Goal: Check status: Check status

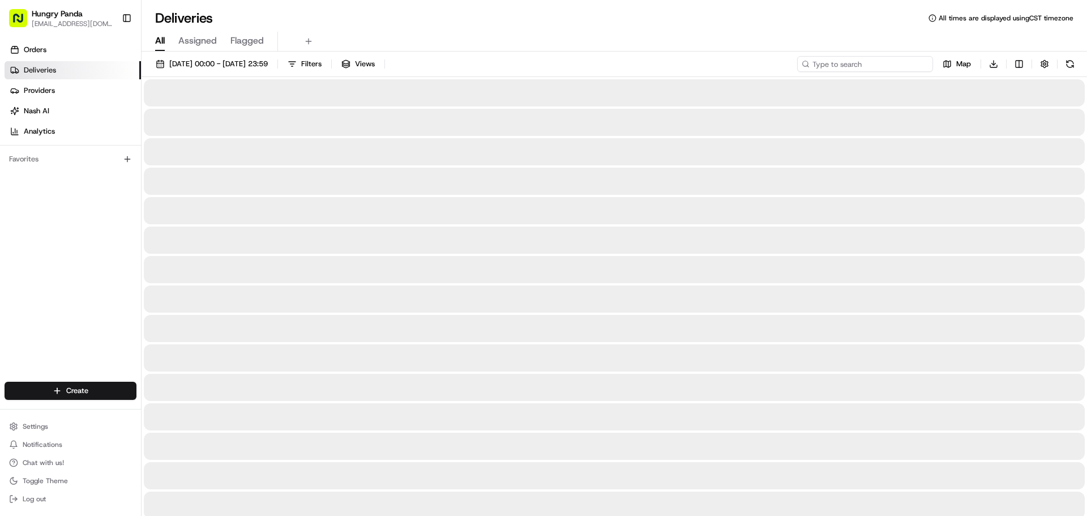
click at [882, 57] on input at bounding box center [865, 64] width 136 height 16
paste input "264691970515270648810"
type input "264691970515270648810"
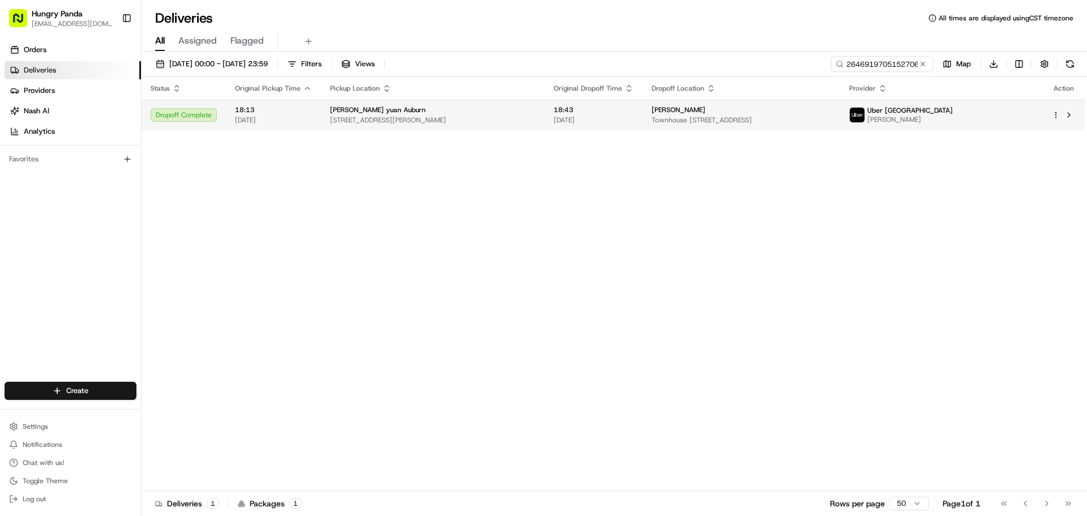
drag, startPoint x: 941, startPoint y: 112, endPoint x: 945, endPoint y: 108, distance: 6.0
click at [945, 108] on td "Uber Australia [PERSON_NAME]" at bounding box center [941, 115] width 203 height 31
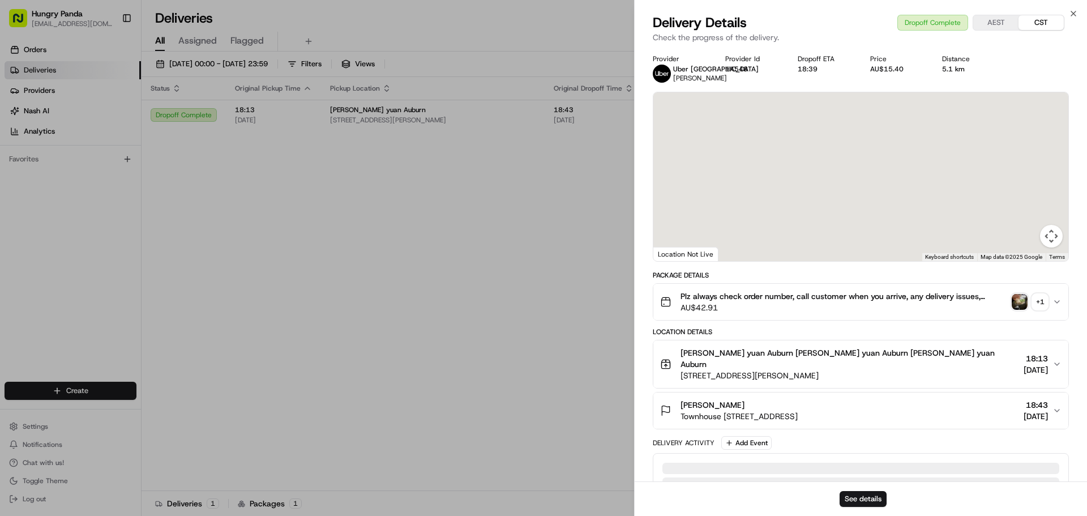
click at [1038, 302] on div "+ 1" at bounding box center [1040, 302] width 16 height 16
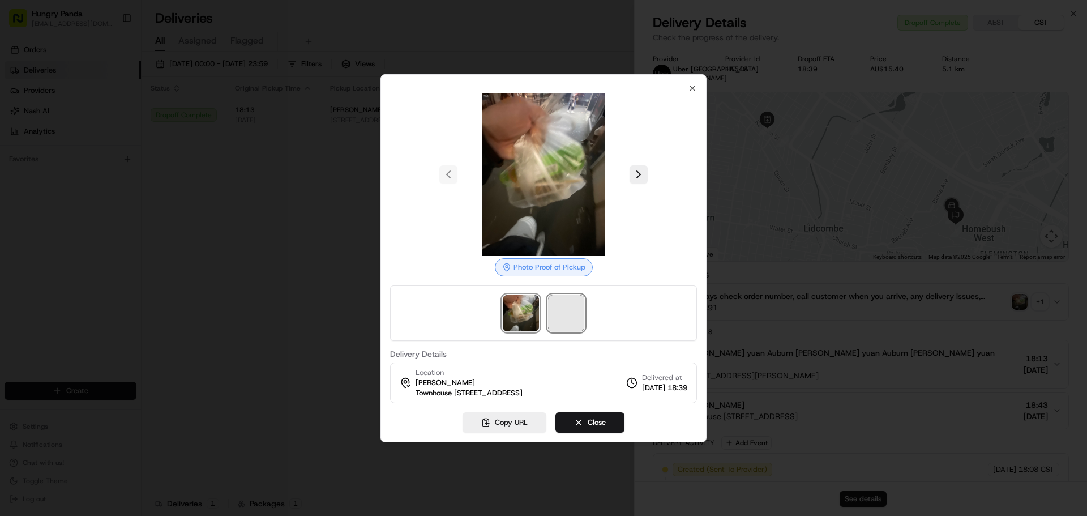
click at [575, 295] on span at bounding box center [566, 313] width 36 height 36
click at [289, 234] on div at bounding box center [543, 258] width 1087 height 516
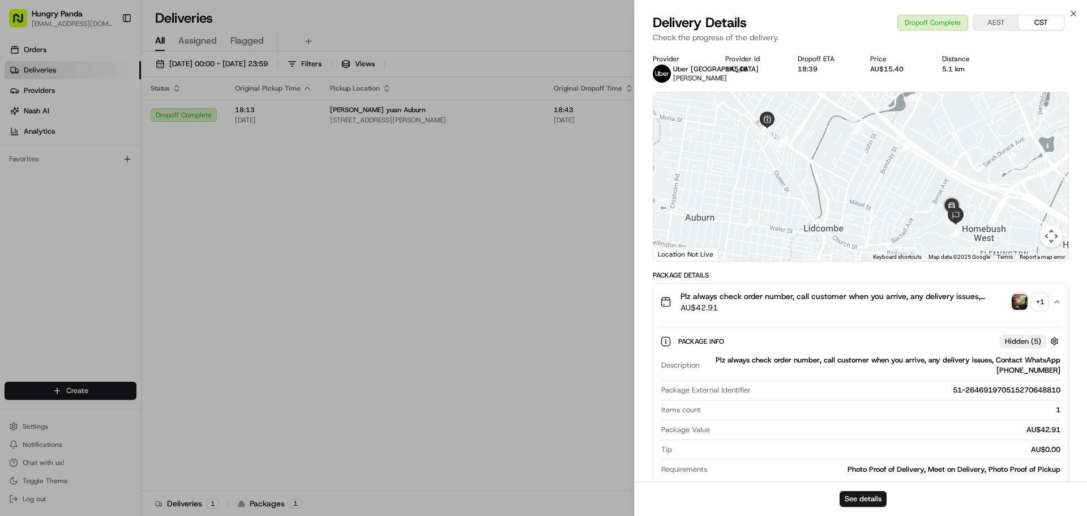
click at [1051, 295] on div "Plz always check order number, call customer when you arrive, any delivery issu…" at bounding box center [856, 301] width 392 height 23
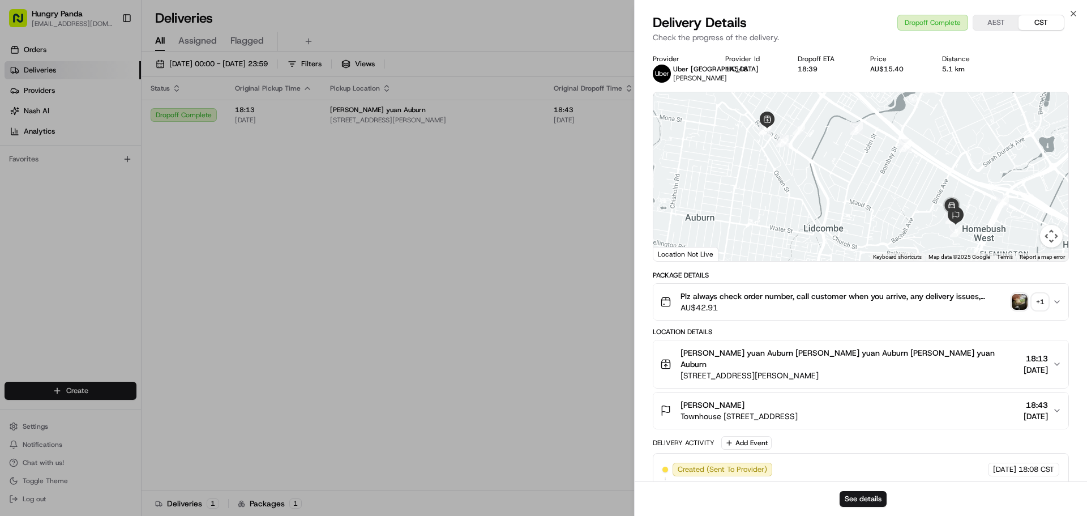
click at [1039, 303] on div "+ 1" at bounding box center [1040, 302] width 16 height 16
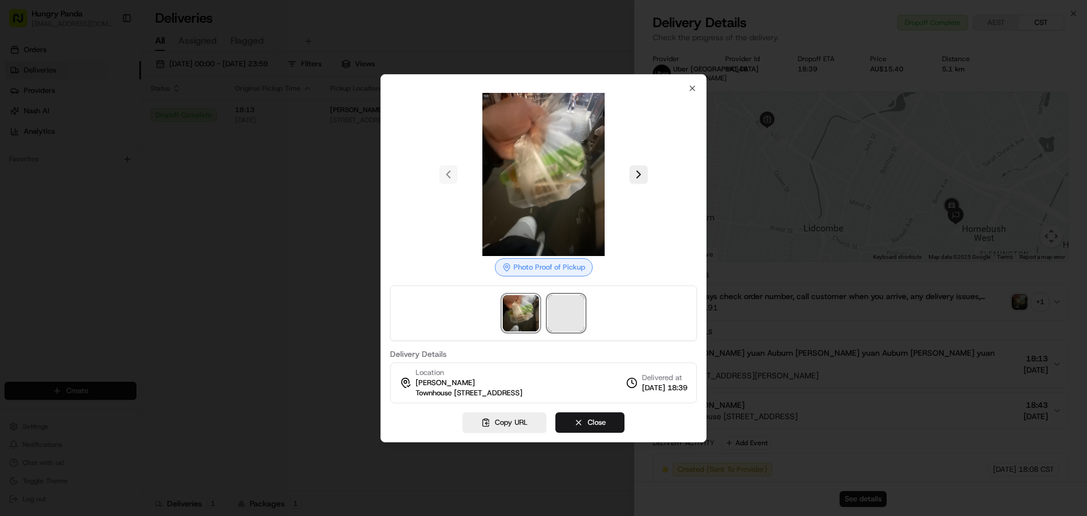
click at [561, 310] on span at bounding box center [566, 313] width 36 height 36
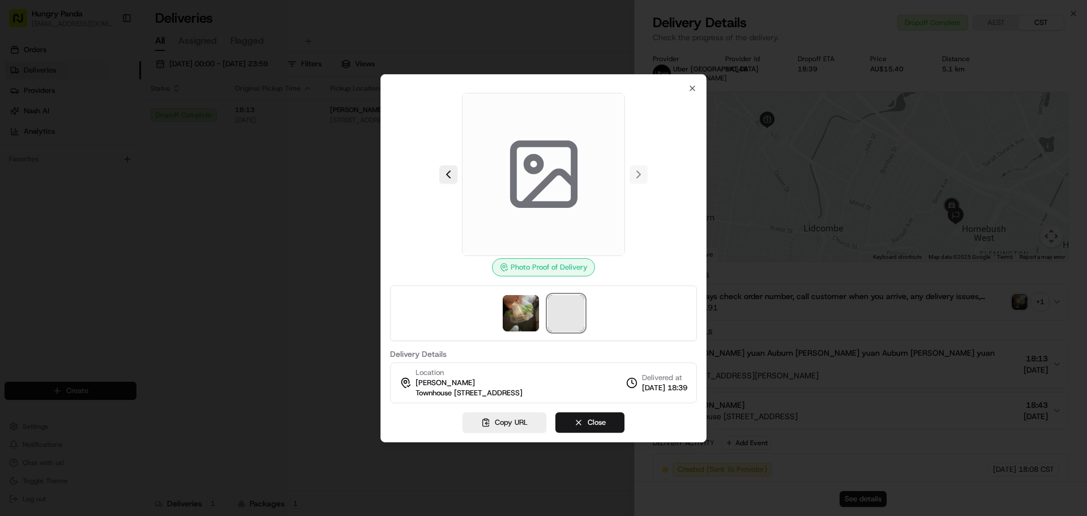
click at [579, 309] on span at bounding box center [566, 313] width 36 height 36
click at [550, 309] on span at bounding box center [566, 313] width 36 height 36
click at [557, 311] on span at bounding box center [566, 313] width 36 height 36
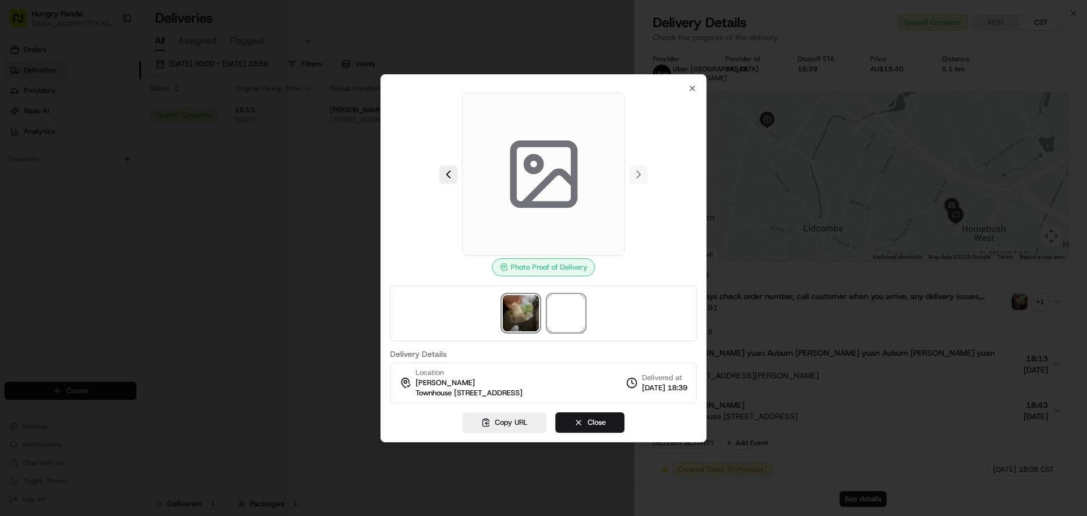
click at [525, 318] on img at bounding box center [521, 313] width 36 height 36
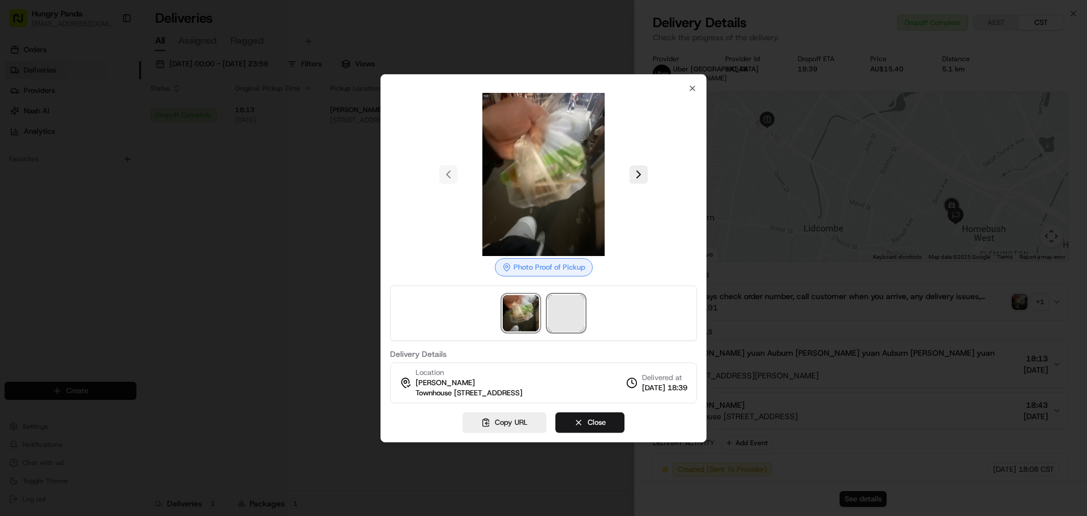
click at [570, 314] on span at bounding box center [566, 313] width 36 height 36
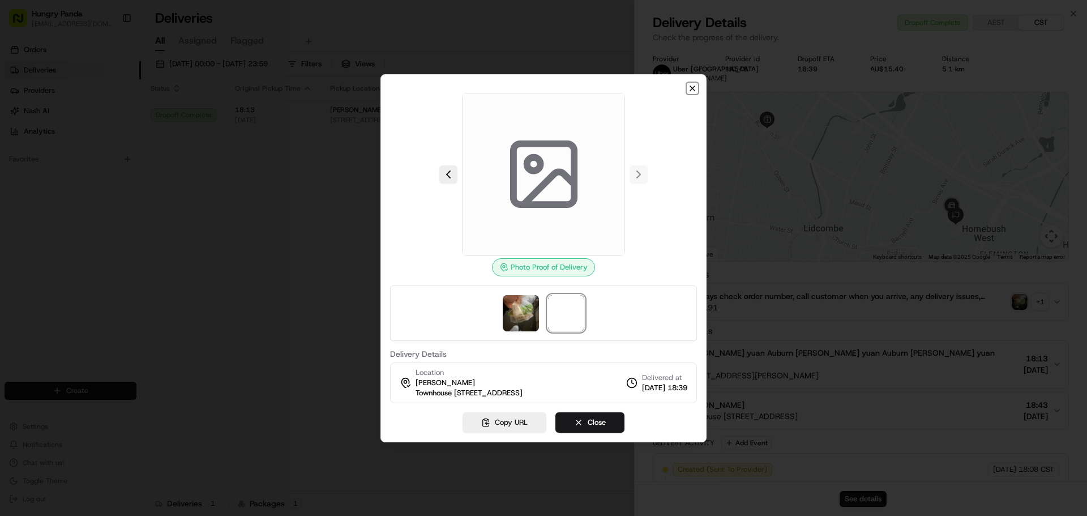
click at [689, 84] on icon "button" at bounding box center [692, 88] width 9 height 9
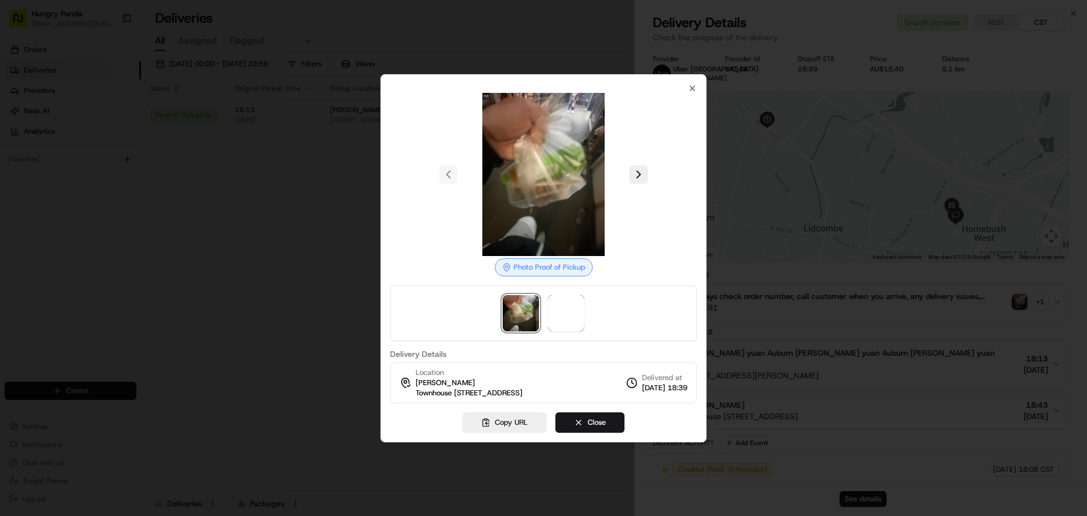
click at [520, 219] on div at bounding box center [543, 258] width 1087 height 516
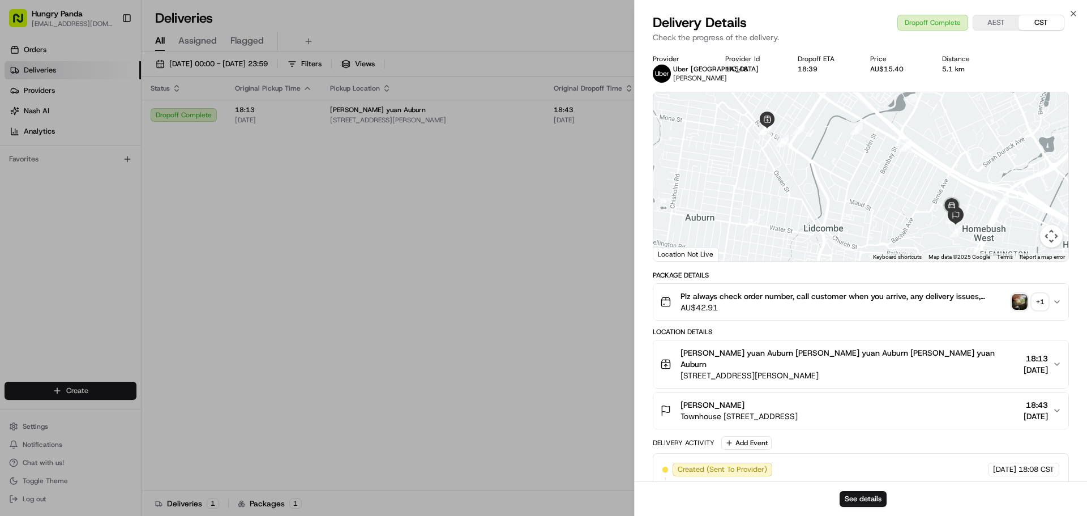
click at [1048, 299] on div "Plz always check order number, call customer when you arrive, any delivery issu…" at bounding box center [856, 301] width 392 height 23
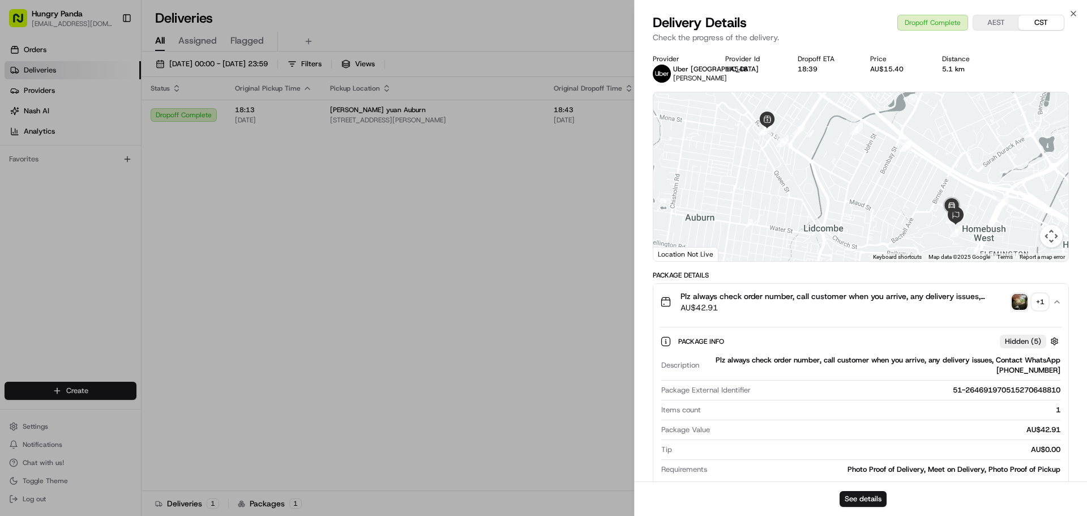
click at [1044, 304] on div "+ 1" at bounding box center [1040, 302] width 16 height 16
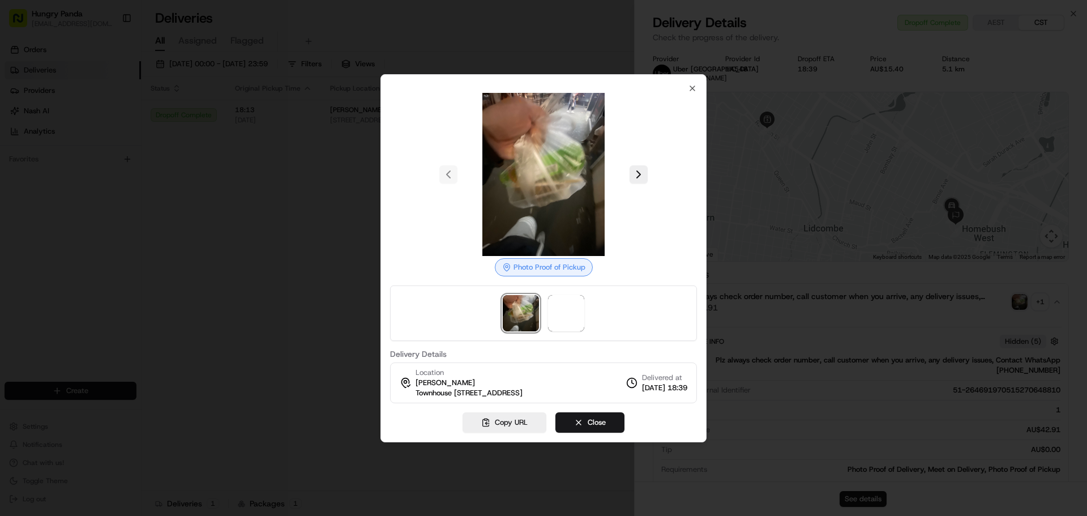
click at [309, 332] on div at bounding box center [543, 258] width 1087 height 516
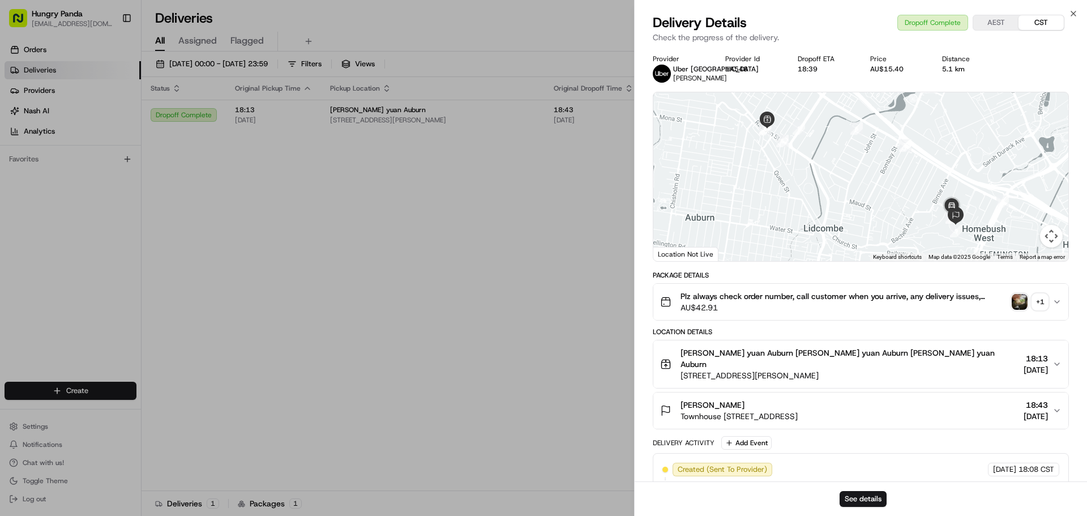
click at [1037, 299] on div "+ 1" at bounding box center [1040, 302] width 16 height 16
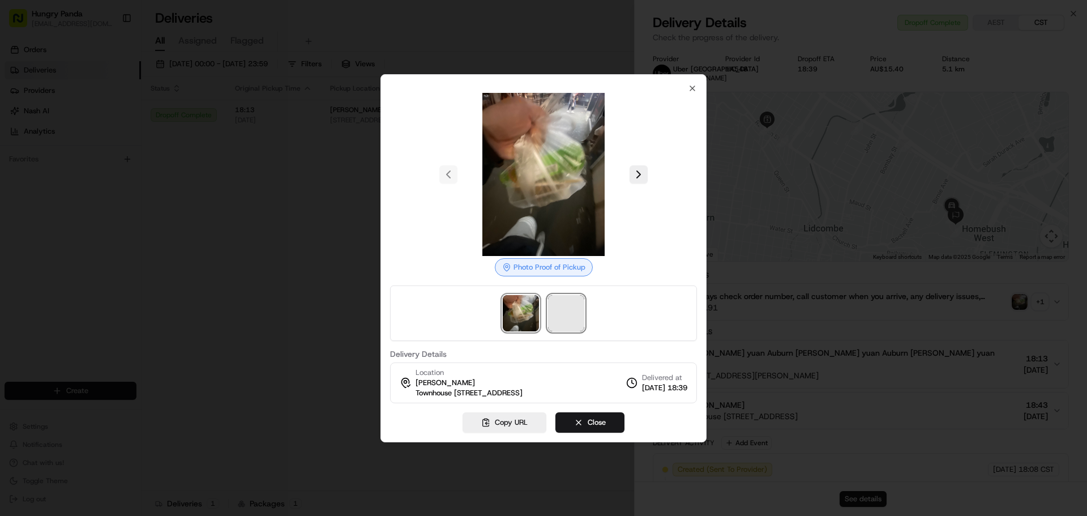
click at [559, 313] on span at bounding box center [566, 313] width 36 height 36
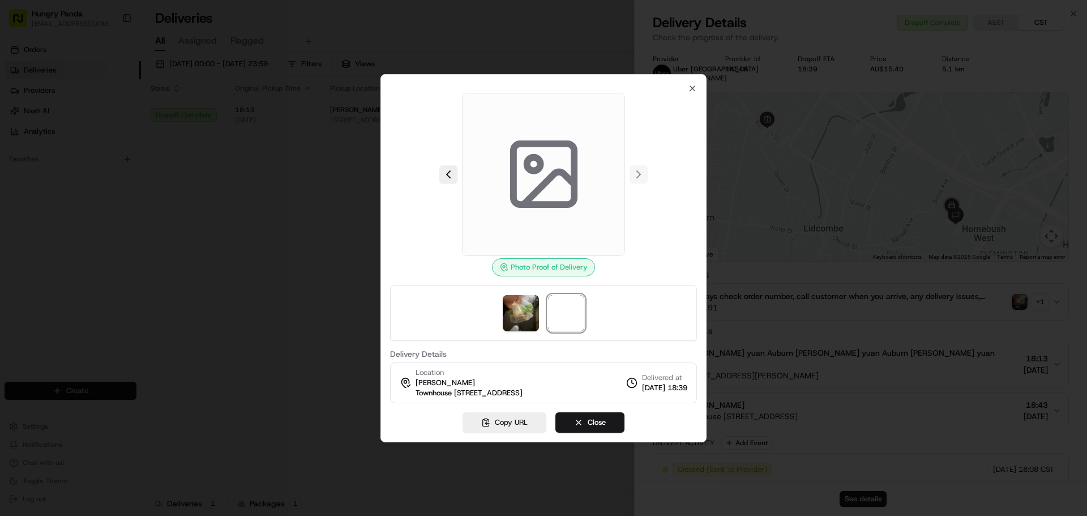
click at [303, 340] on div at bounding box center [543, 258] width 1087 height 516
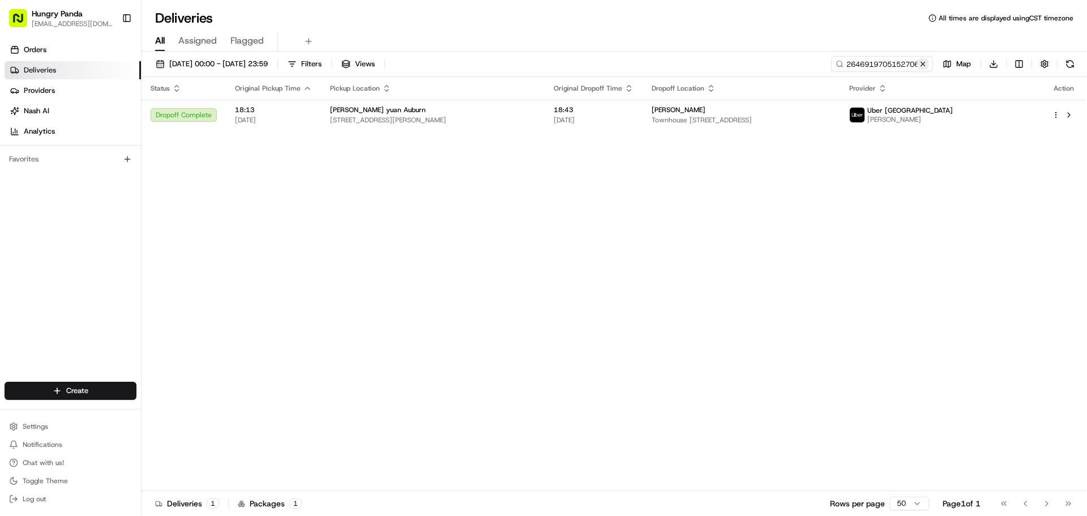
click at [925, 68] on button at bounding box center [922, 63] width 11 height 11
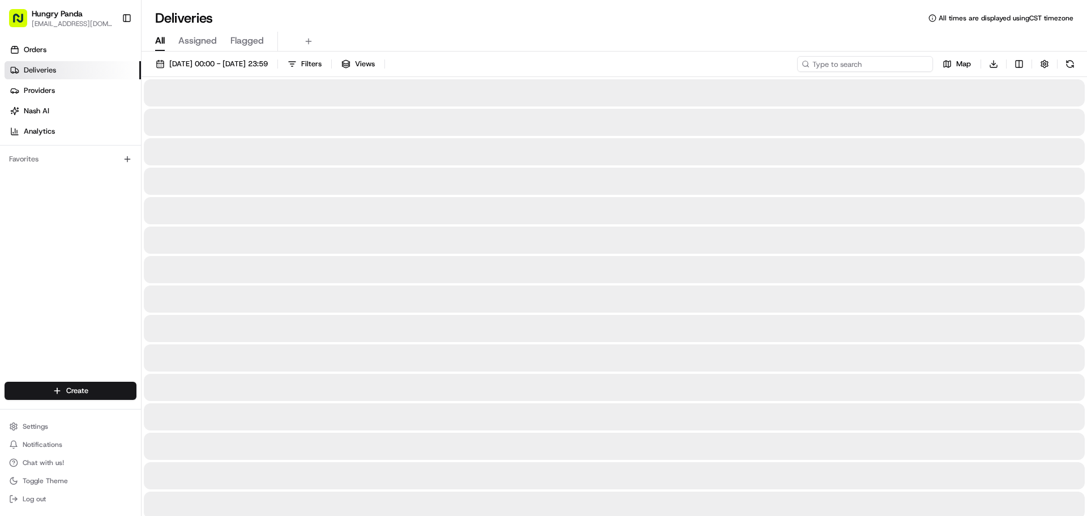
click at [902, 65] on input at bounding box center [865, 64] width 136 height 16
paste input "9240969135955784601604"
type input "9240969135955784601604"
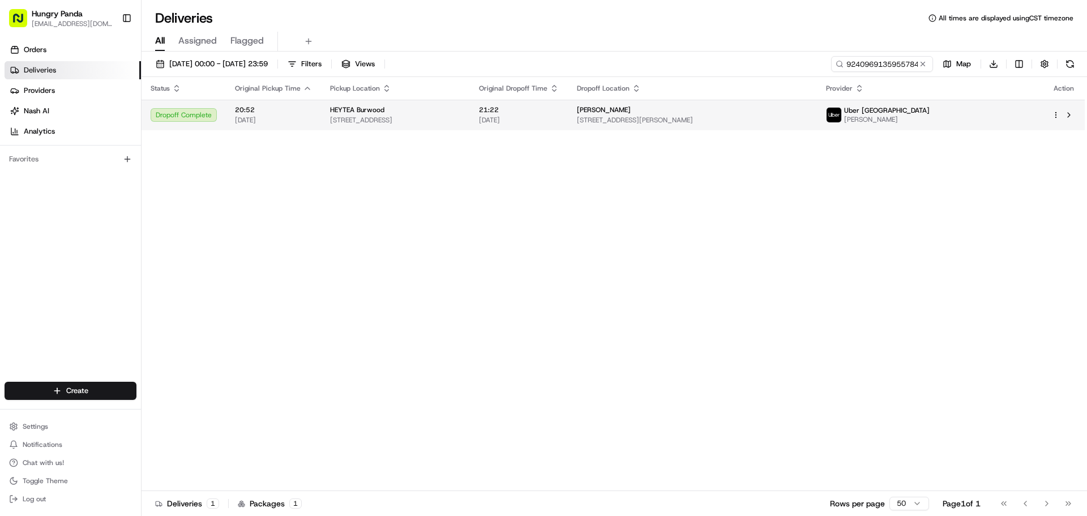
click at [445, 115] on span "[STREET_ADDRESS]" at bounding box center [395, 119] width 131 height 9
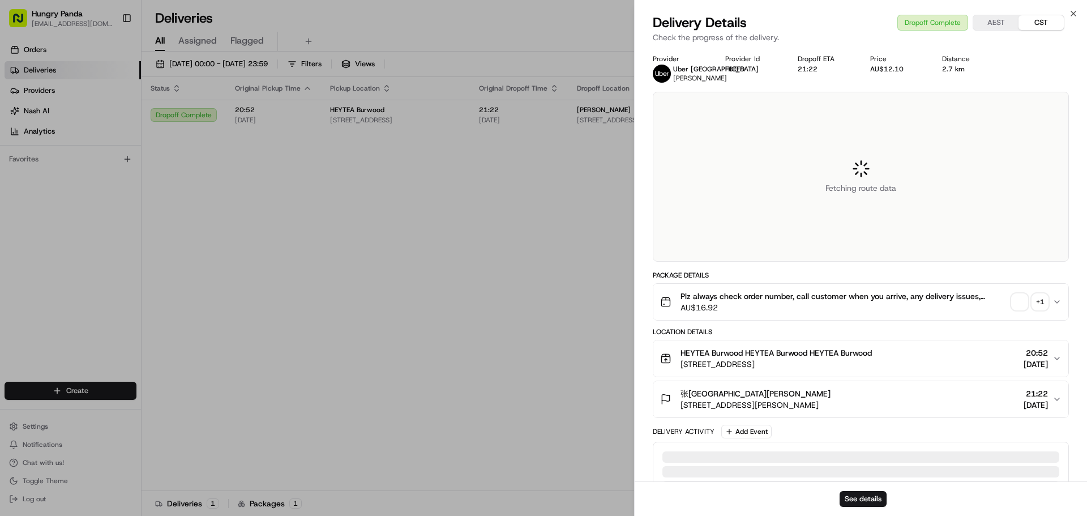
click at [1050, 313] on div "Plz always check order number, call customer when you arrive, any delivery issu…" at bounding box center [856, 301] width 392 height 23
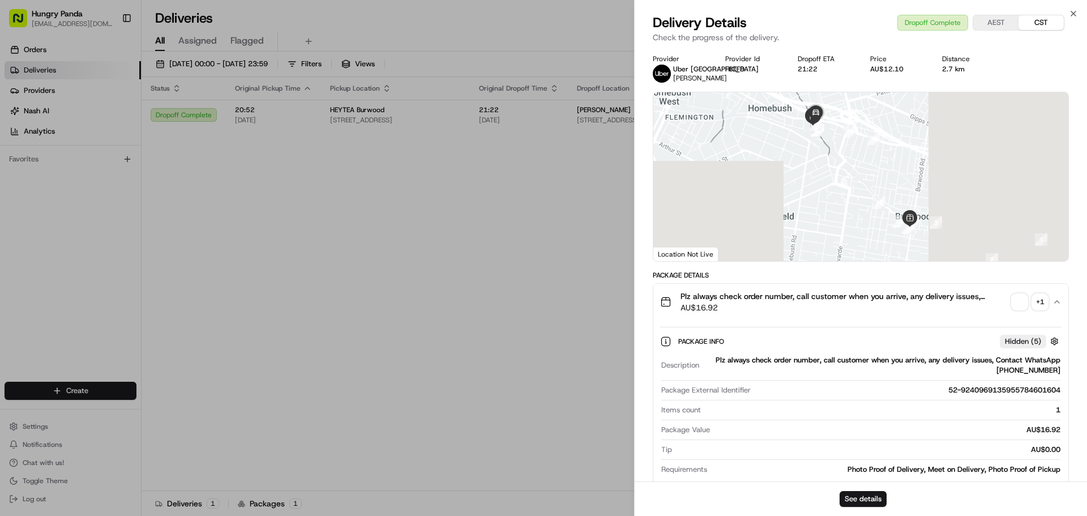
click at [1044, 310] on div "+ 1" at bounding box center [1040, 302] width 16 height 16
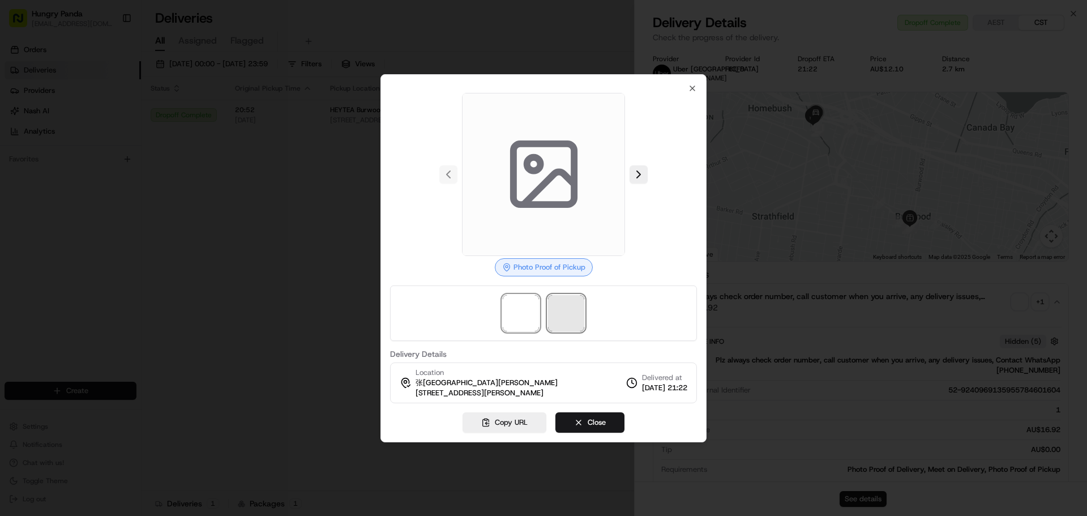
click at [554, 308] on span at bounding box center [566, 313] width 36 height 36
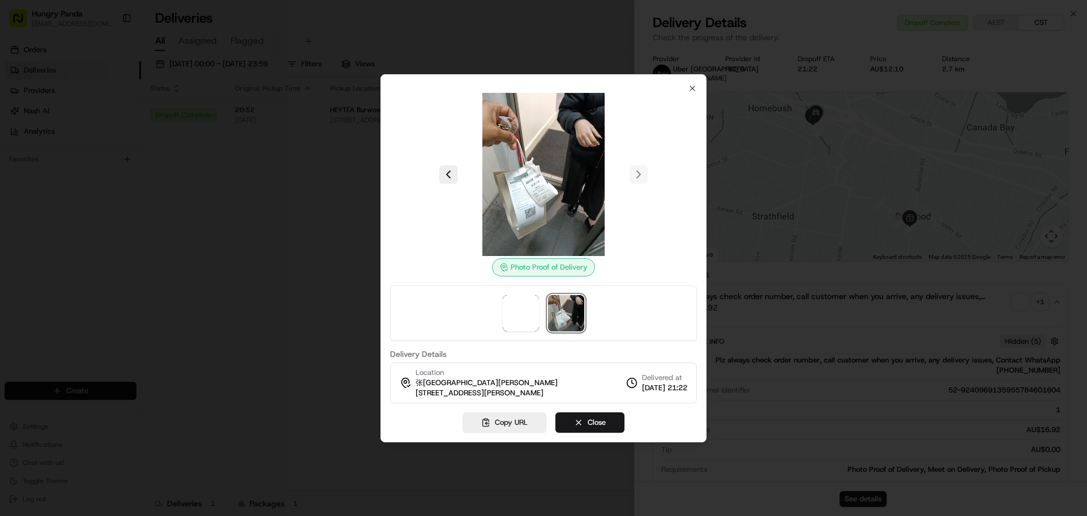
click at [532, 172] on img at bounding box center [543, 174] width 163 height 163
click at [550, 180] on img at bounding box center [543, 174] width 163 height 163
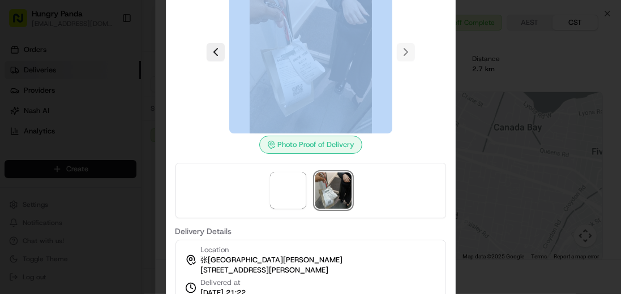
drag, startPoint x: 410, startPoint y: 110, endPoint x: 412, endPoint y: 139, distance: 29.0
click at [412, 139] on div "Photo Proof of Delivery" at bounding box center [310, 62] width 271 height 183
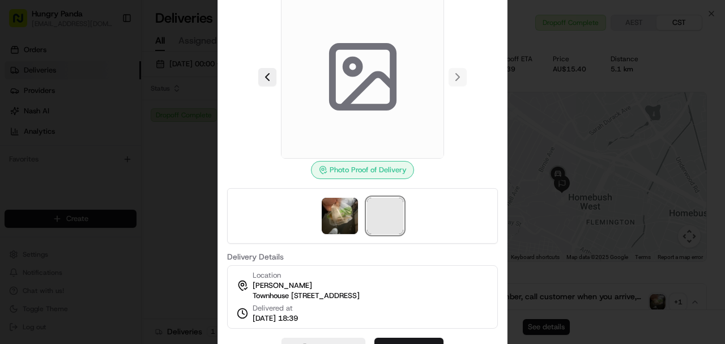
click at [383, 208] on span at bounding box center [385, 216] width 36 height 36
click at [331, 208] on img at bounding box center [339, 216] width 36 height 36
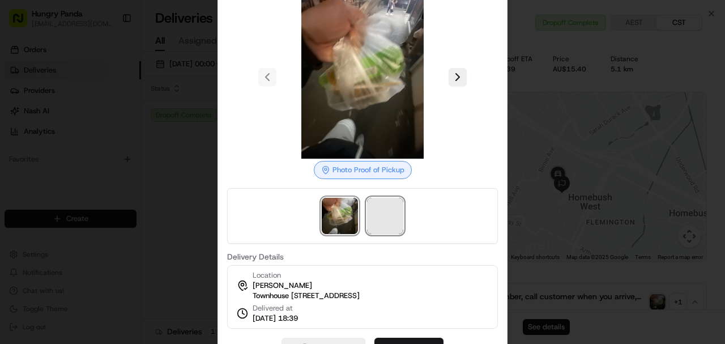
click at [376, 215] on span at bounding box center [385, 216] width 36 height 36
click at [205, 272] on div at bounding box center [362, 172] width 725 height 344
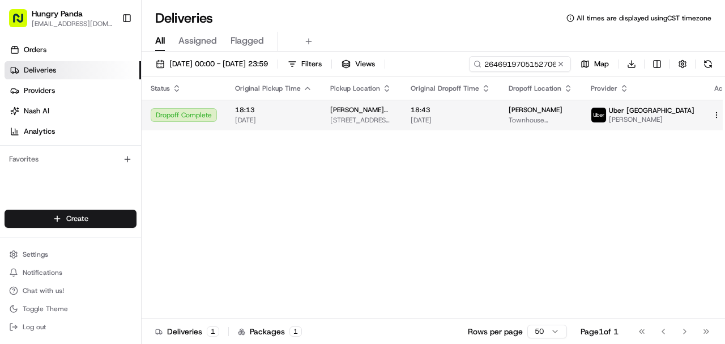
click at [668, 113] on span "Uber [GEOGRAPHIC_DATA]" at bounding box center [650, 110] width 85 height 9
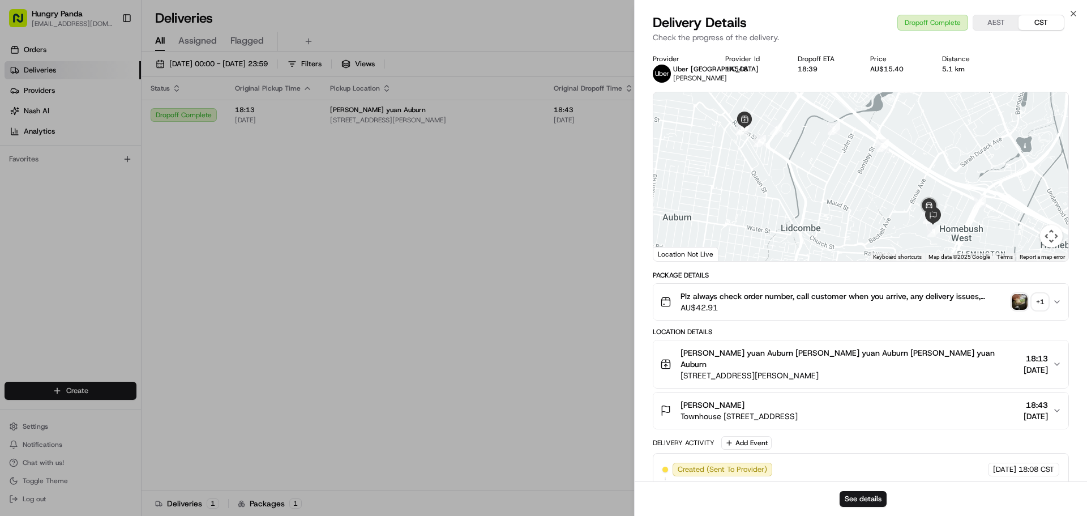
click at [724, 302] on div "+ 1" at bounding box center [1040, 302] width 16 height 16
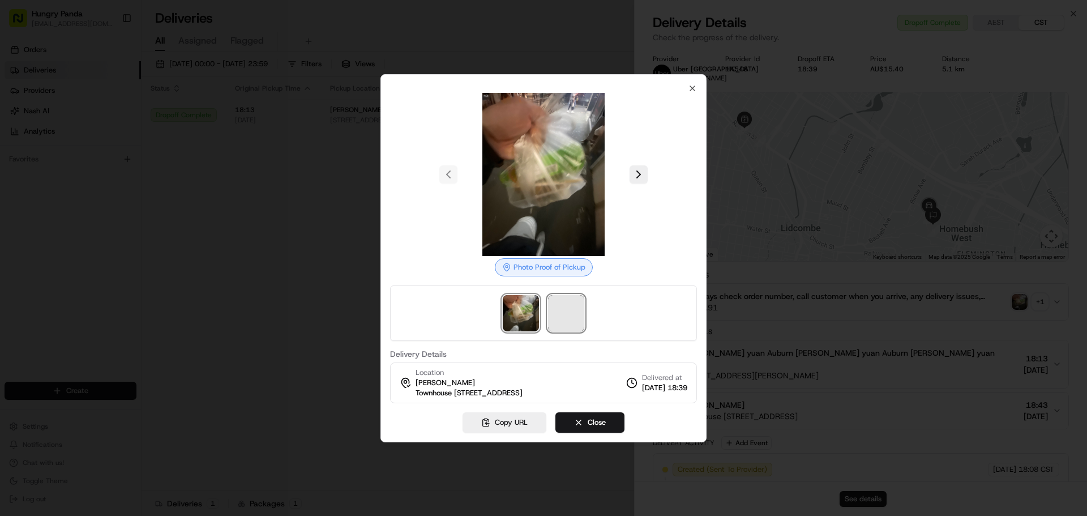
click at [572, 305] on span at bounding box center [566, 313] width 36 height 36
click at [317, 264] on div at bounding box center [543, 258] width 1087 height 516
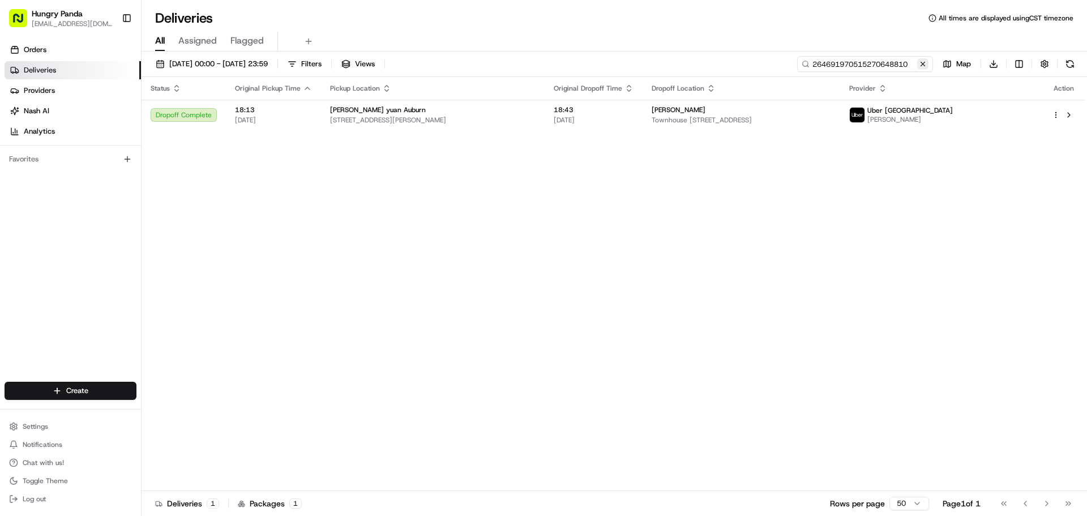
click at [724, 61] on div "264691970515270648810" at bounding box center [865, 64] width 136 height 16
click at [724, 66] on input "264691970515270648810" at bounding box center [865, 64] width 136 height 16
click at [724, 62] on button at bounding box center [922, 63] width 11 height 11
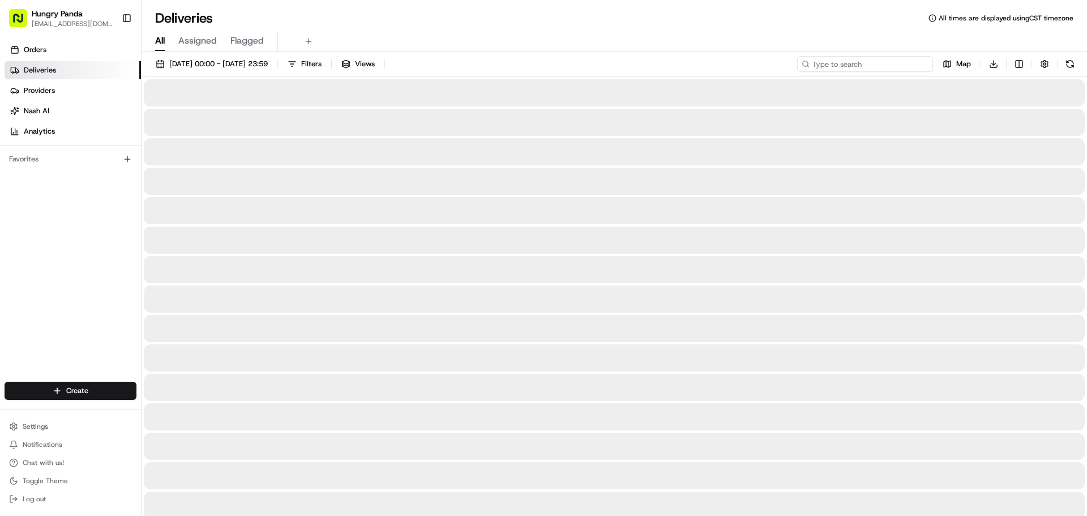
click at [724, 68] on input at bounding box center [865, 64] width 136 height 16
paste input "285791839565678618199"
type input "285791839565678618199"
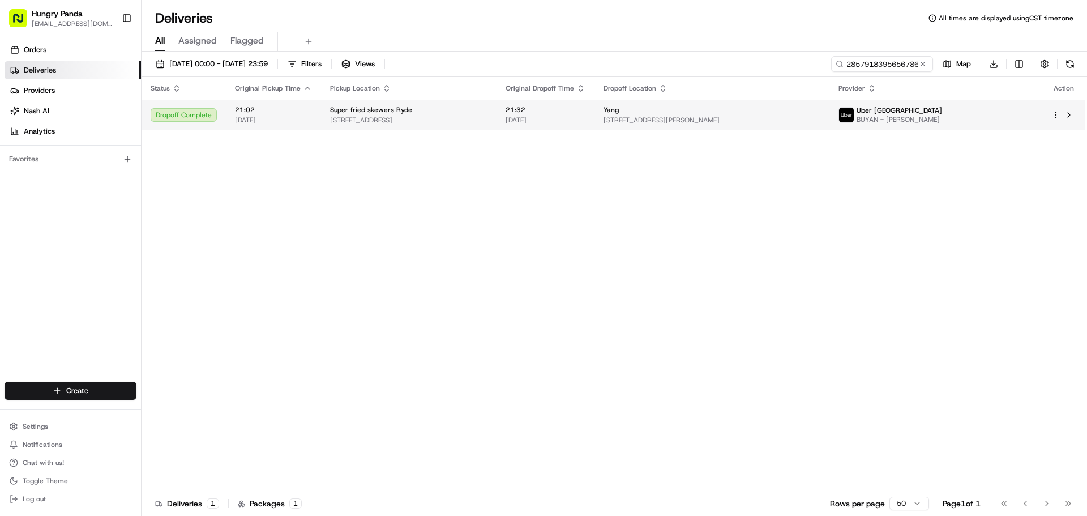
click at [724, 116] on span "35 Marquet St, Rhodes NSW 2138, Australia" at bounding box center [711, 119] width 217 height 9
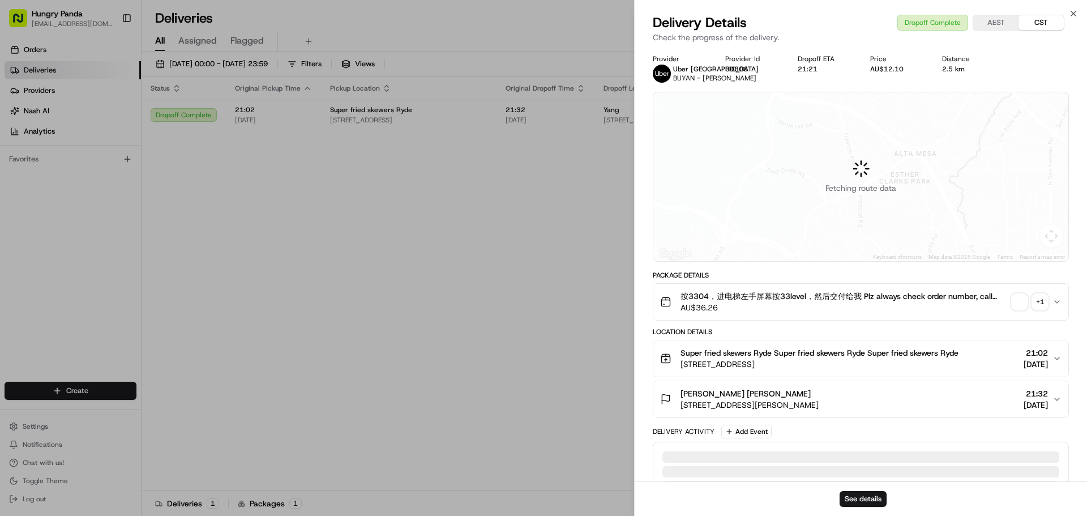
click at [724, 310] on div "+ 1" at bounding box center [1040, 302] width 16 height 16
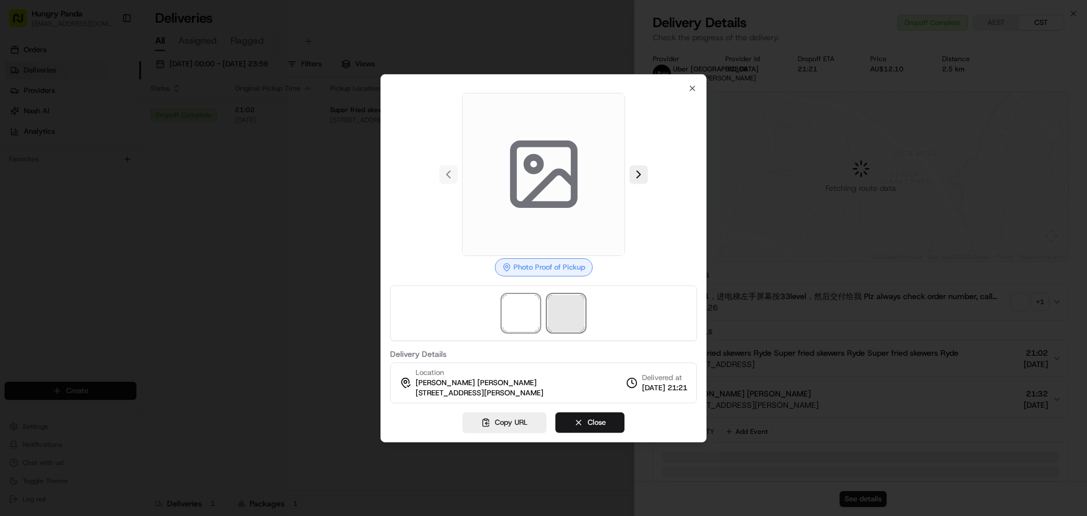
click at [555, 312] on span at bounding box center [566, 313] width 36 height 36
click at [329, 337] on div at bounding box center [543, 258] width 1087 height 516
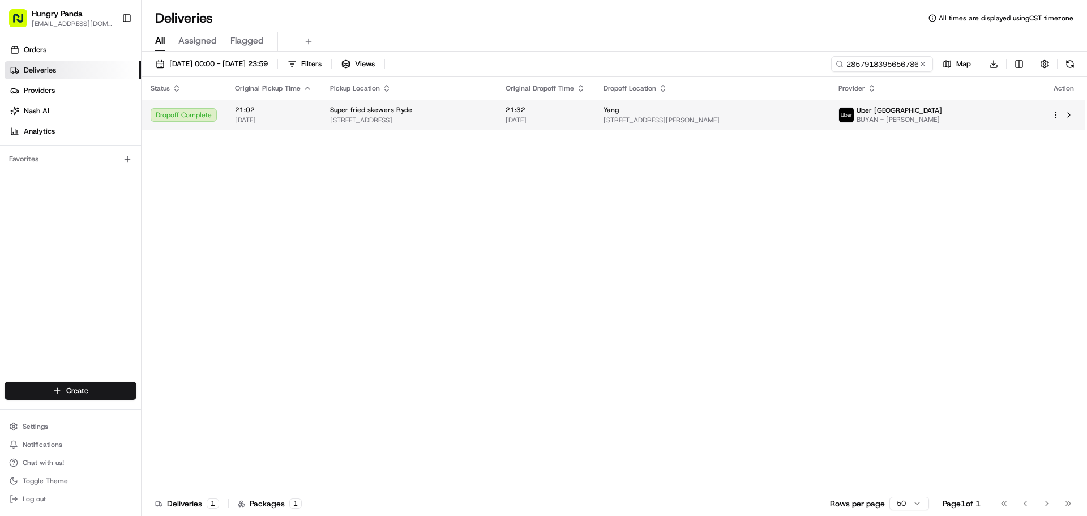
click at [724, 127] on td "Yang 35 Marquet St, Rhodes NSW 2138, Australia" at bounding box center [711, 115] width 235 height 31
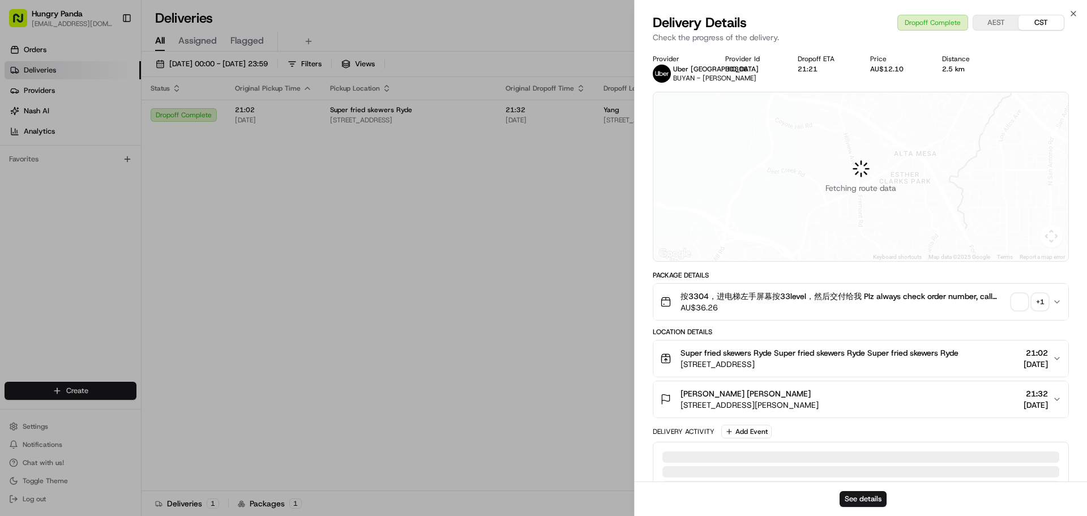
click at [724, 310] on div "+ 1" at bounding box center [1040, 302] width 16 height 16
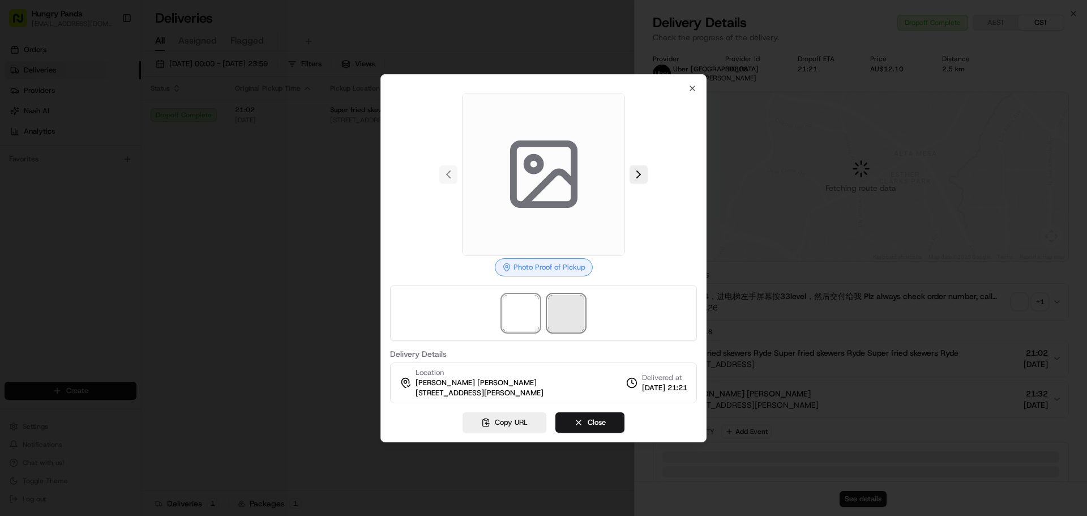
click at [567, 325] on span at bounding box center [566, 313] width 36 height 36
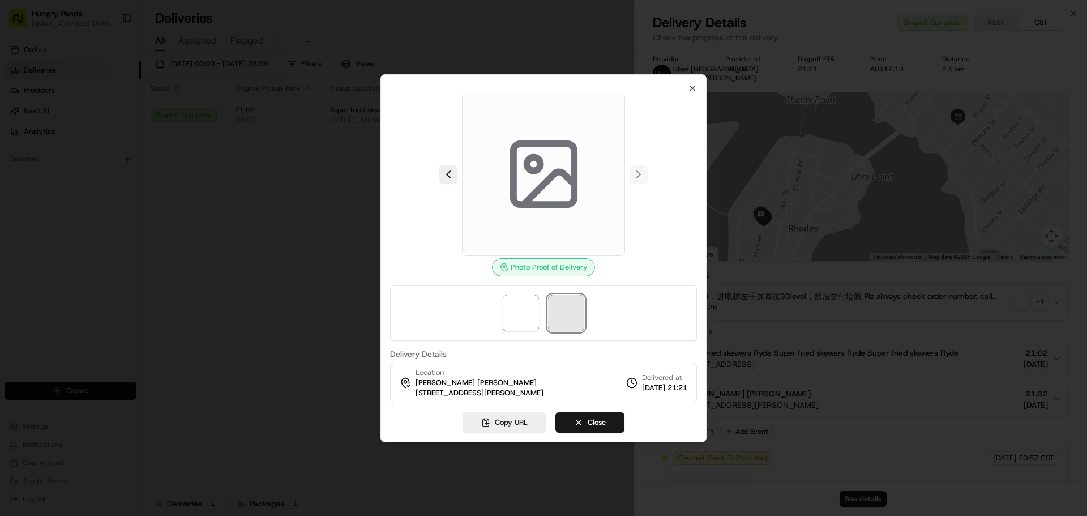
click at [578, 312] on span at bounding box center [566, 313] width 36 height 36
click at [506, 307] on span at bounding box center [521, 313] width 36 height 36
click at [561, 297] on span at bounding box center [566, 313] width 36 height 36
click at [724, 321] on div at bounding box center [543, 258] width 1087 height 516
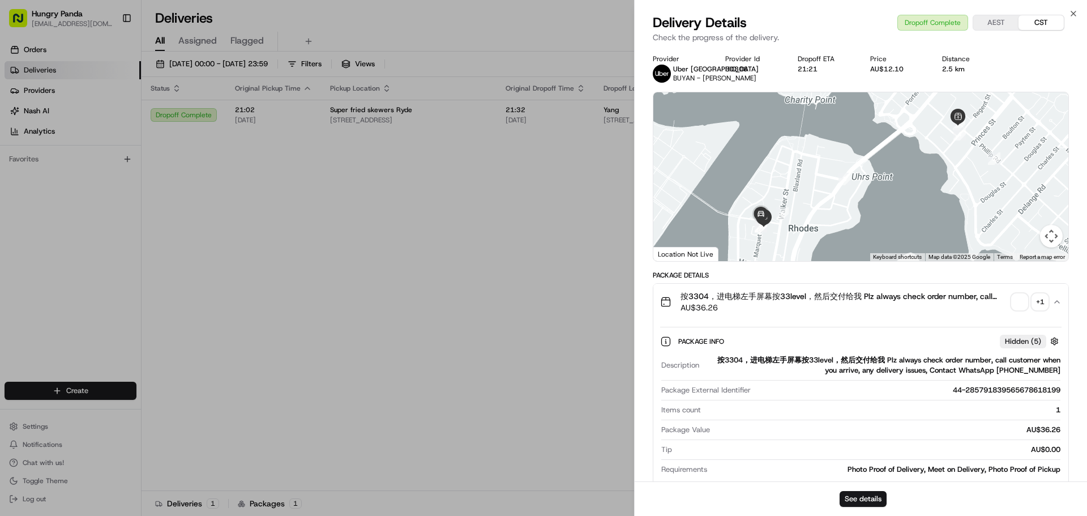
click at [724, 307] on div "+ 1" at bounding box center [1040, 302] width 16 height 16
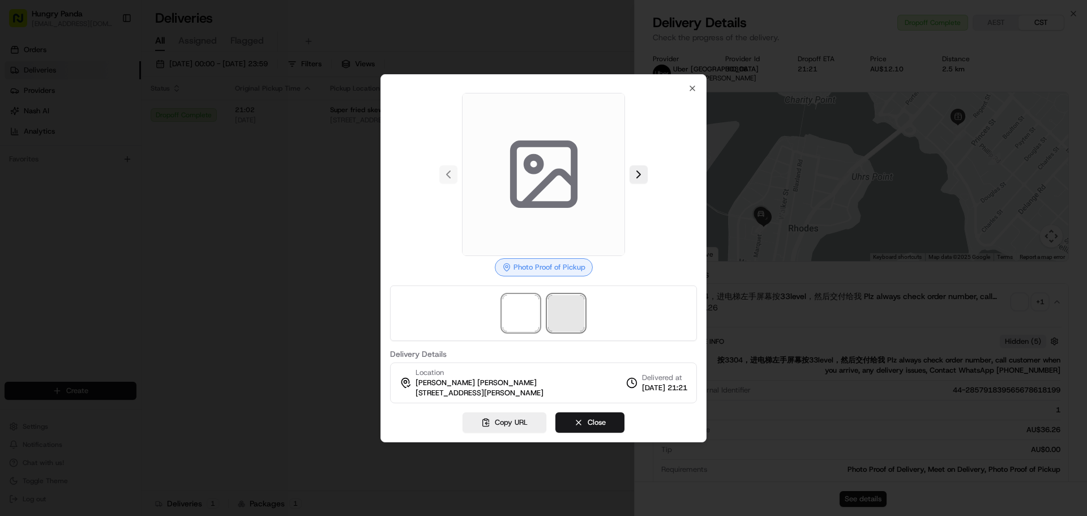
click at [572, 315] on span at bounding box center [566, 313] width 36 height 36
click at [574, 297] on span at bounding box center [566, 313] width 36 height 36
click at [522, 310] on span at bounding box center [521, 313] width 36 height 36
click at [556, 310] on span at bounding box center [566, 313] width 36 height 36
click at [340, 297] on div at bounding box center [543, 258] width 1087 height 516
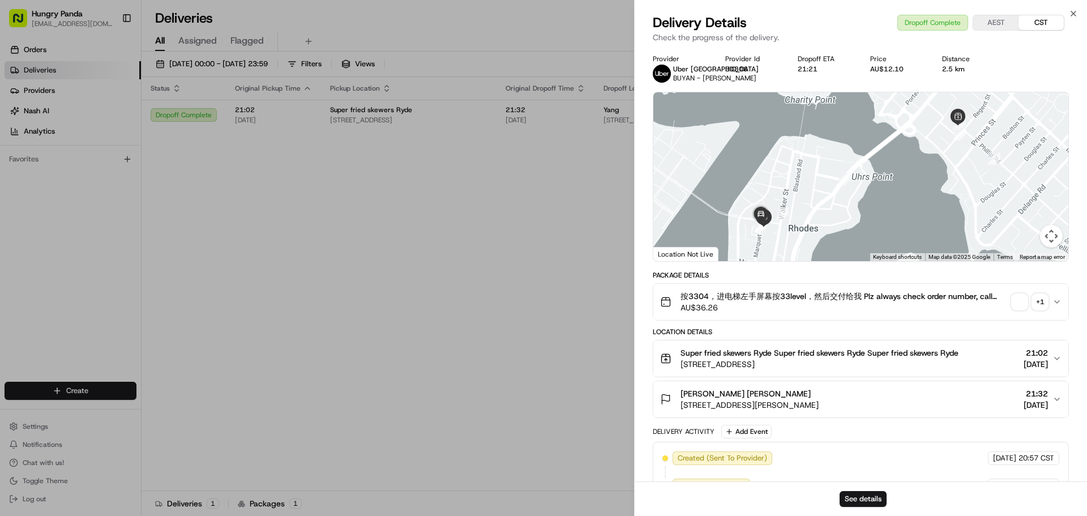
click at [724, 300] on div "按3304，进电梯左手屏幕按33level，然后交付给我 Plz always check order number, call customer when …" at bounding box center [856, 301] width 392 height 23
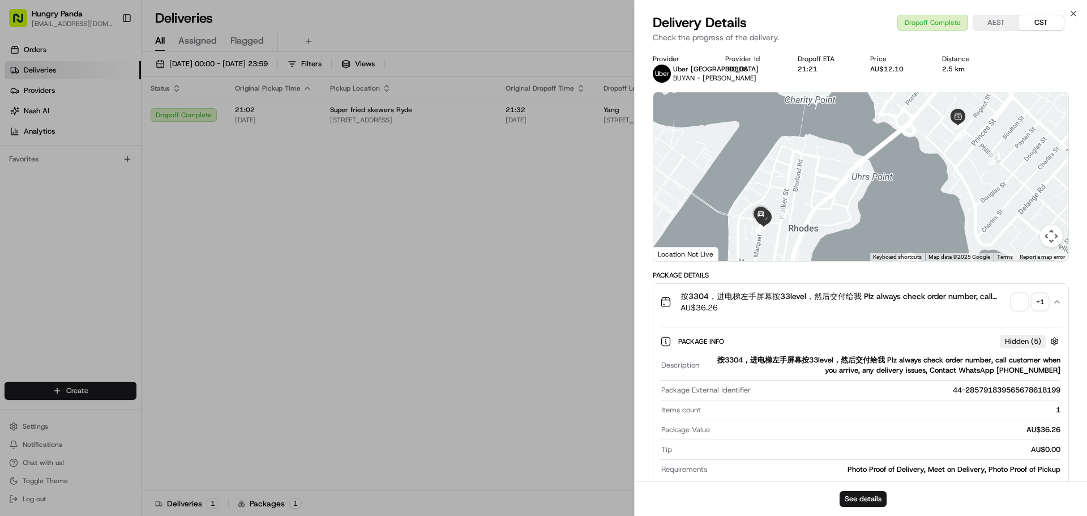
click at [724, 306] on div "+ 1" at bounding box center [1040, 302] width 16 height 16
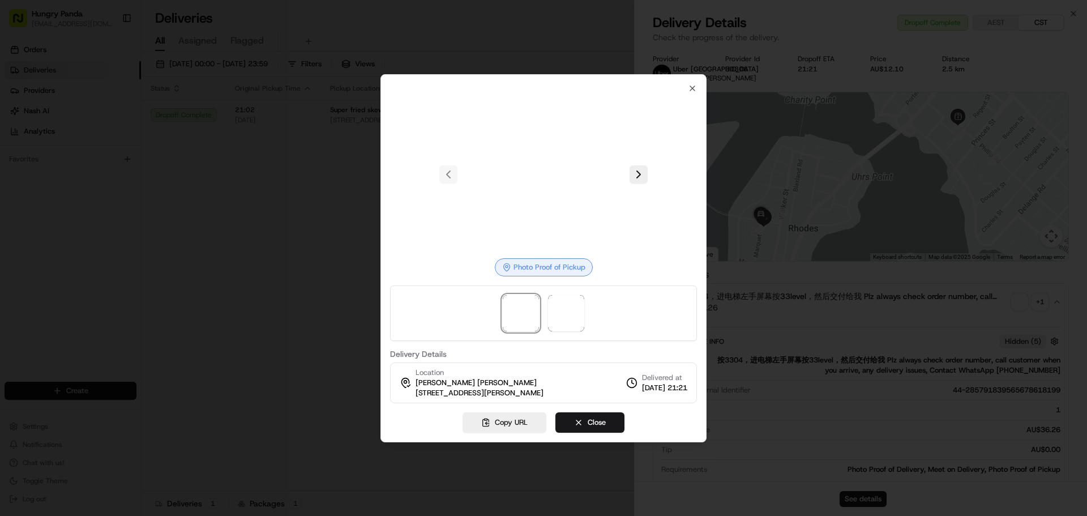
click at [724, 306] on div at bounding box center [543, 258] width 1087 height 516
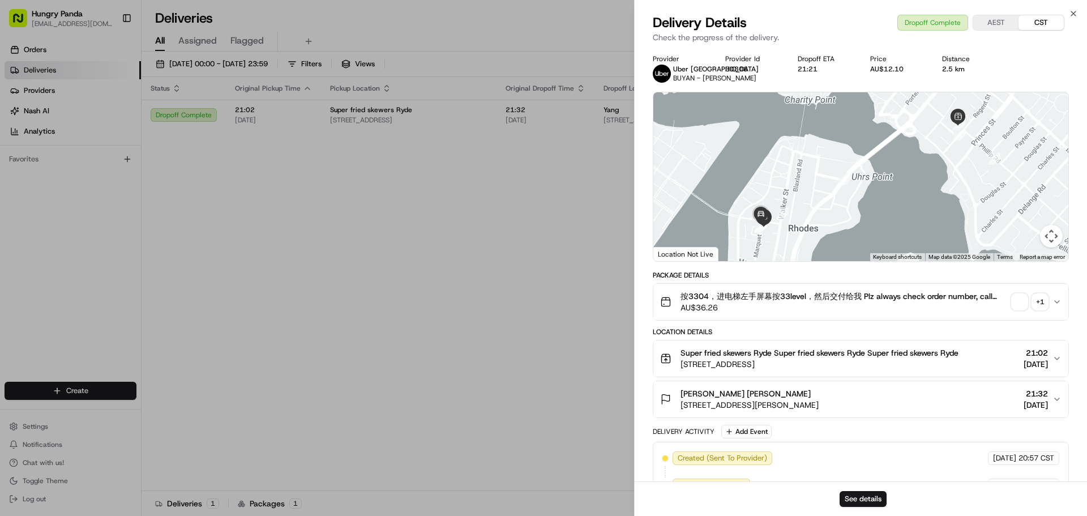
click at [724, 307] on div "+ 1" at bounding box center [1040, 302] width 16 height 16
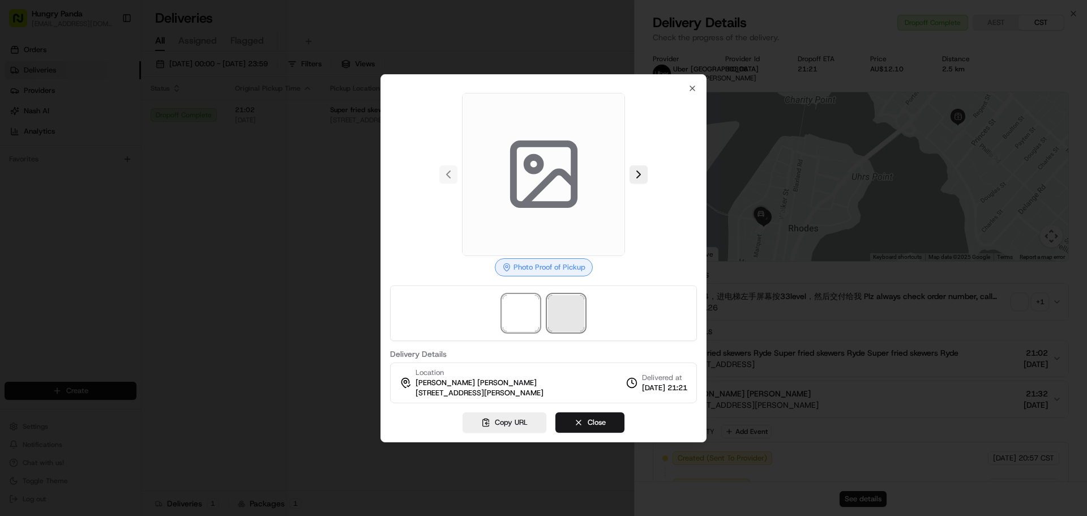
click at [577, 306] on span at bounding box center [566, 313] width 36 height 36
click at [558, 325] on span at bounding box center [566, 313] width 36 height 36
click at [507, 317] on span at bounding box center [521, 313] width 36 height 36
click at [566, 309] on span at bounding box center [566, 313] width 36 height 36
click at [724, 283] on div at bounding box center [543, 258] width 1087 height 516
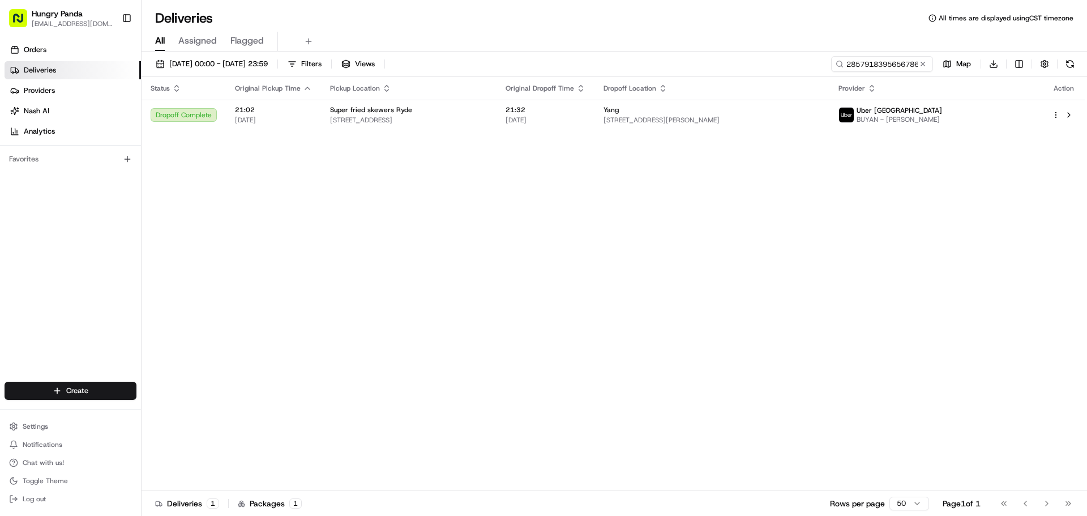
drag, startPoint x: 670, startPoint y: 130, endPoint x: 736, endPoint y: 139, distance: 66.8
click at [687, 131] on div "Status Original Pickup Time Pickup Location Original Dropoff Time Dropoff Locat…" at bounding box center [613, 284] width 943 height 414
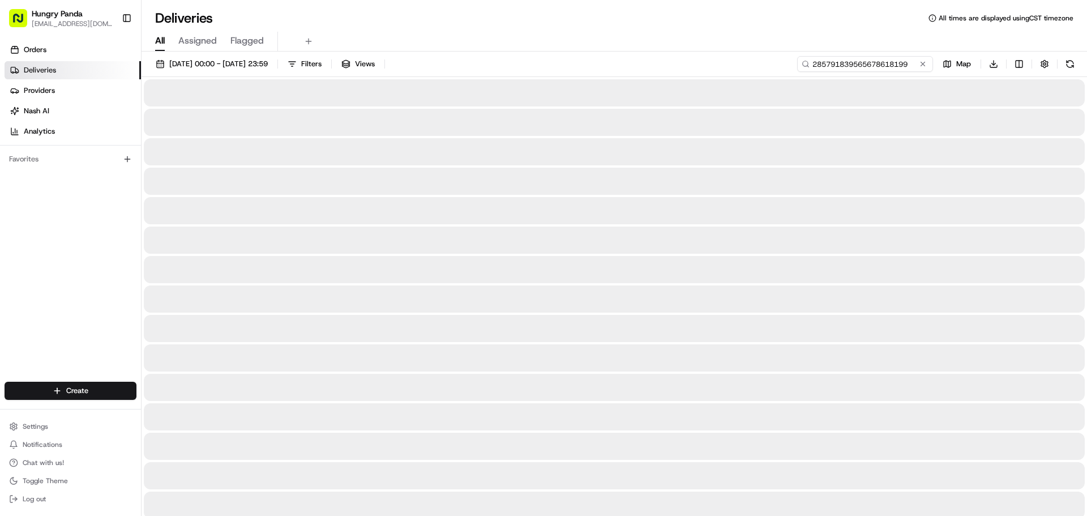
click at [889, 66] on input "285791839565678618199" at bounding box center [865, 64] width 136 height 16
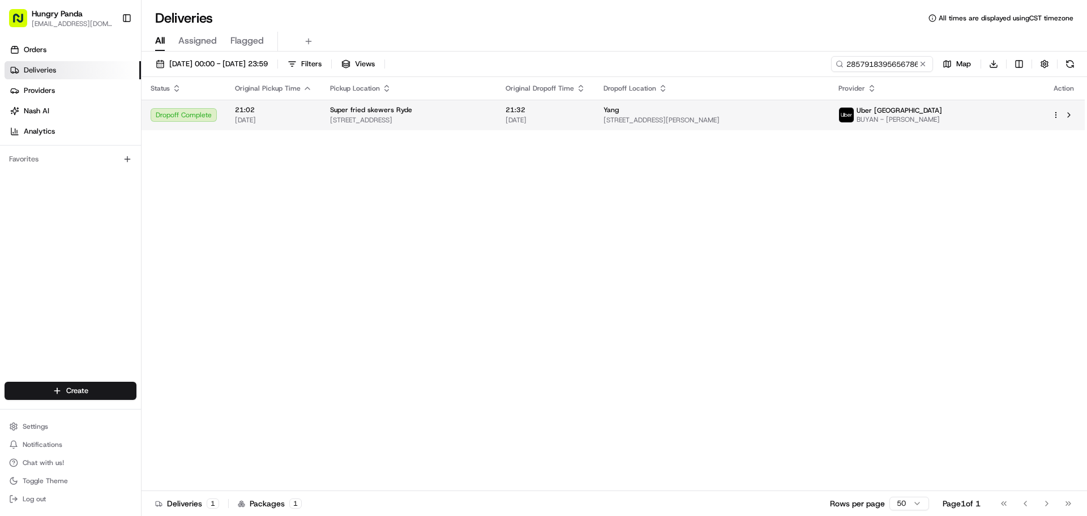
click at [820, 117] on span "35 Marquet St, Rhodes NSW 2138, Australia" at bounding box center [711, 119] width 217 height 9
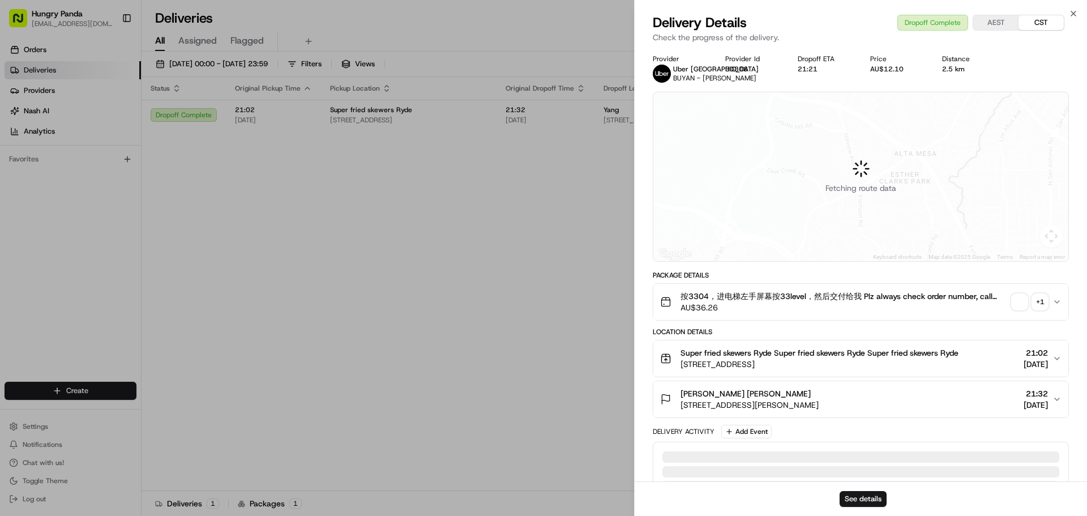
click at [1038, 310] on div "+ 1" at bounding box center [1040, 302] width 16 height 16
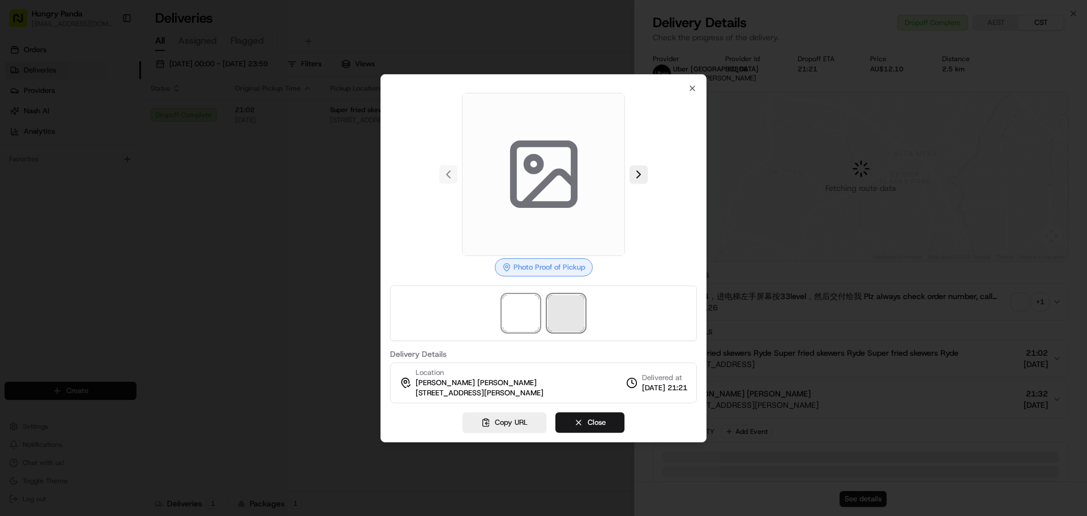
click at [566, 316] on span at bounding box center [566, 313] width 36 height 36
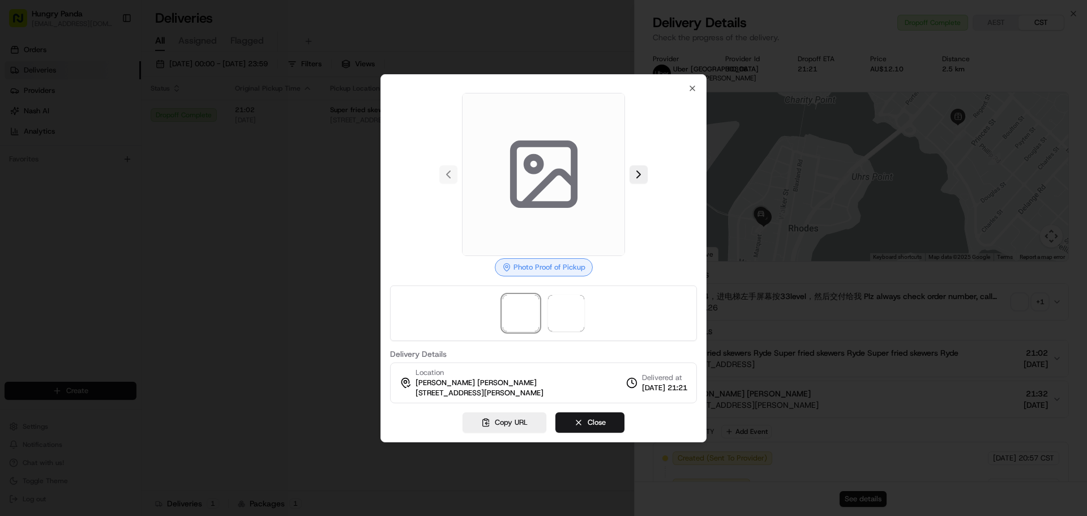
click at [278, 245] on div at bounding box center [543, 258] width 1087 height 516
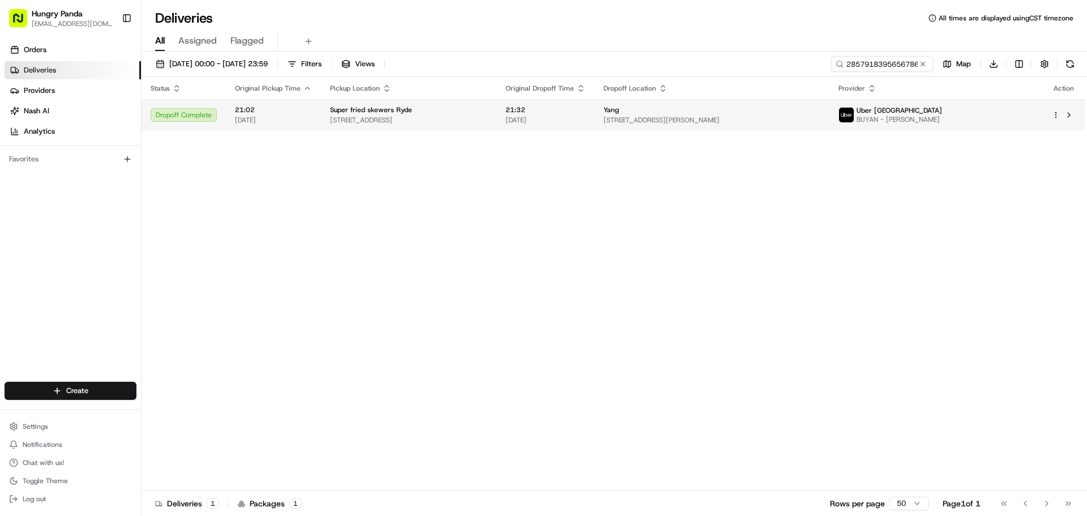
click at [471, 119] on span "2 Victoria Ln, Putney NSW 2112, Australia" at bounding box center [408, 119] width 157 height 9
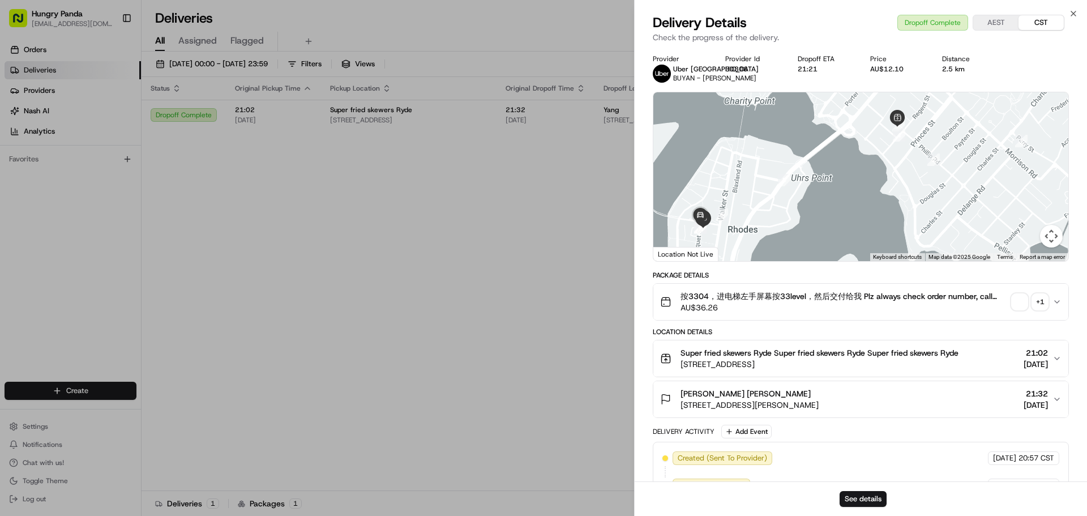
click at [1039, 310] on div "+ 1" at bounding box center [1040, 302] width 16 height 16
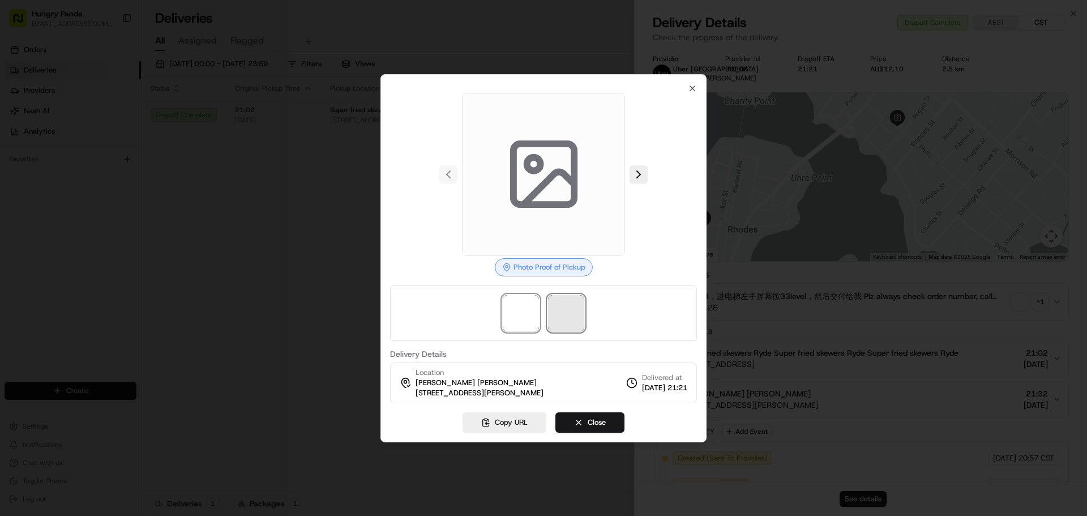
click at [558, 314] on span at bounding box center [566, 313] width 36 height 36
click at [273, 357] on div at bounding box center [543, 258] width 1087 height 516
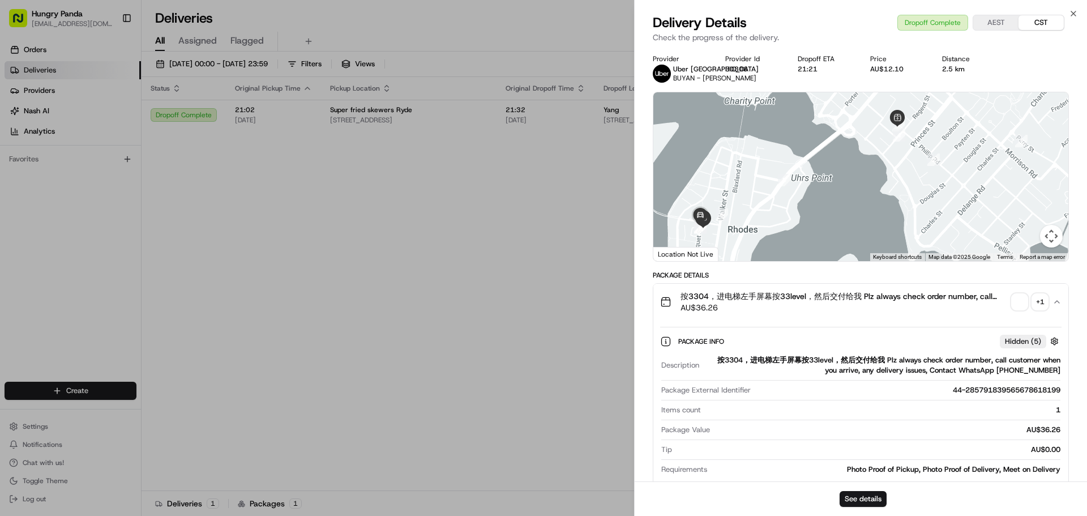
click at [1047, 310] on div "+ 1" at bounding box center [1040, 302] width 16 height 16
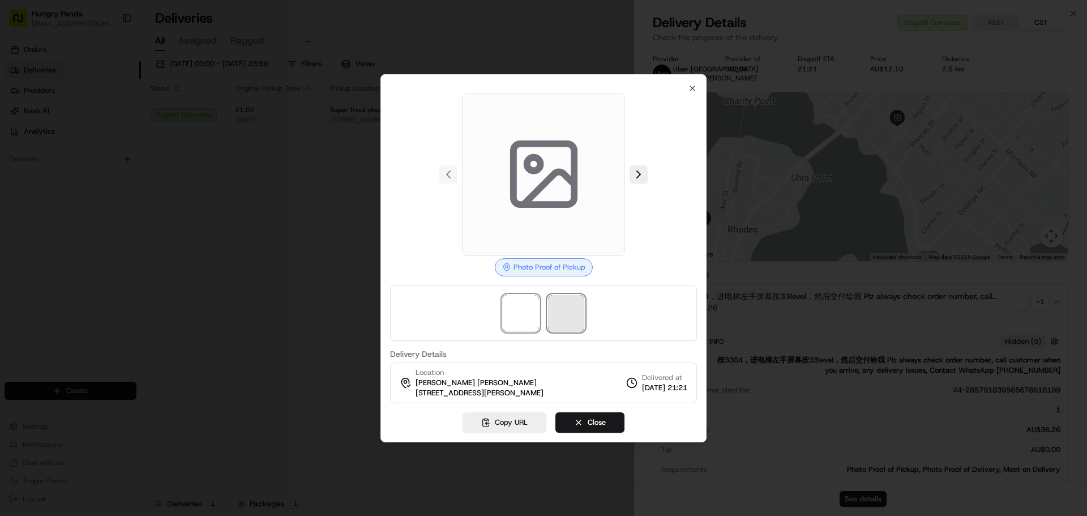
click at [555, 328] on span at bounding box center [566, 313] width 36 height 36
click at [319, 329] on div at bounding box center [543, 258] width 1087 height 516
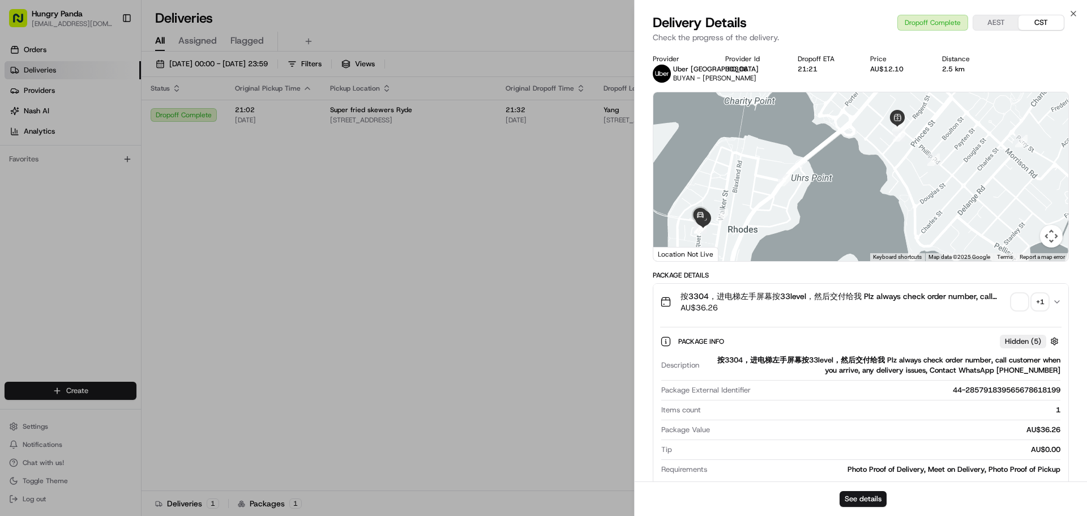
drag, startPoint x: 310, startPoint y: 368, endPoint x: 318, endPoint y: 375, distance: 10.0
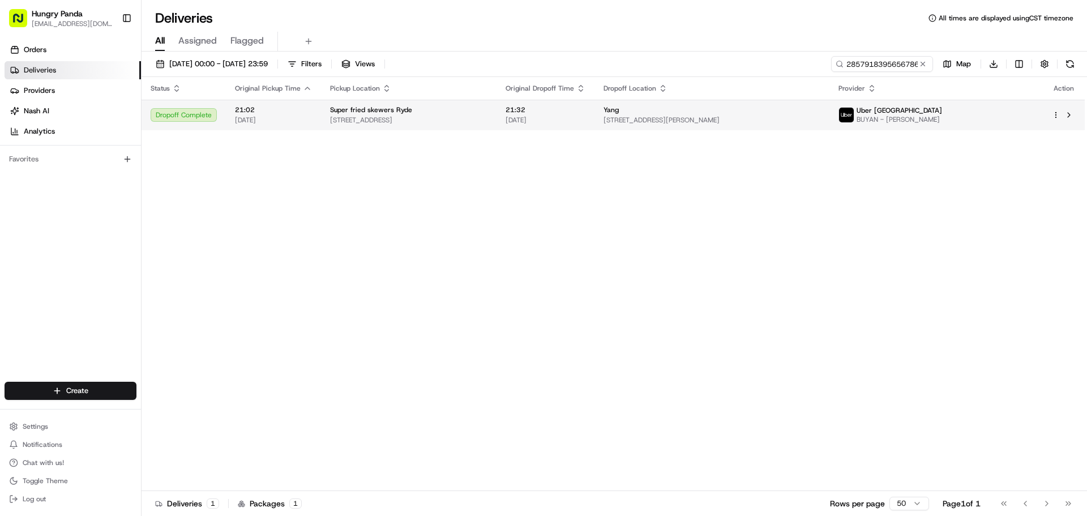
click at [829, 104] on td "Yang 35 Marquet St, Rhodes NSW 2138, Australia" at bounding box center [711, 115] width 235 height 31
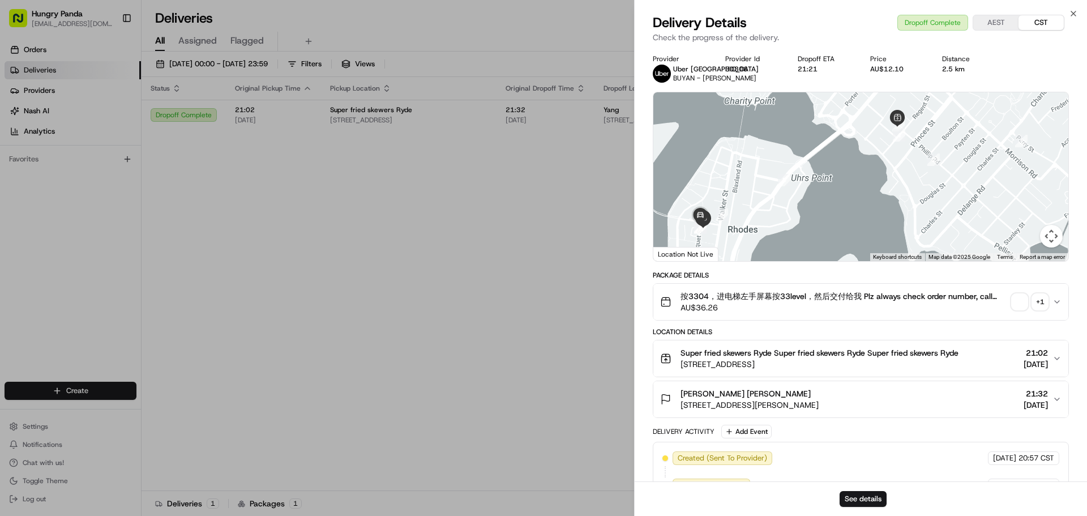
click at [1038, 310] on div "+ 1" at bounding box center [1040, 302] width 16 height 16
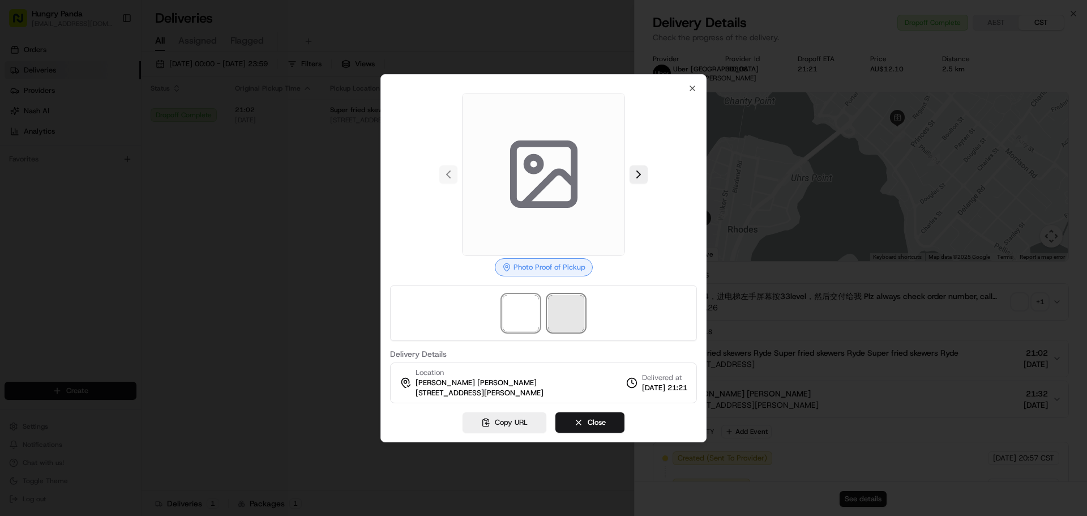
click at [567, 301] on span at bounding box center [566, 313] width 36 height 36
click at [308, 301] on div at bounding box center [543, 258] width 1087 height 516
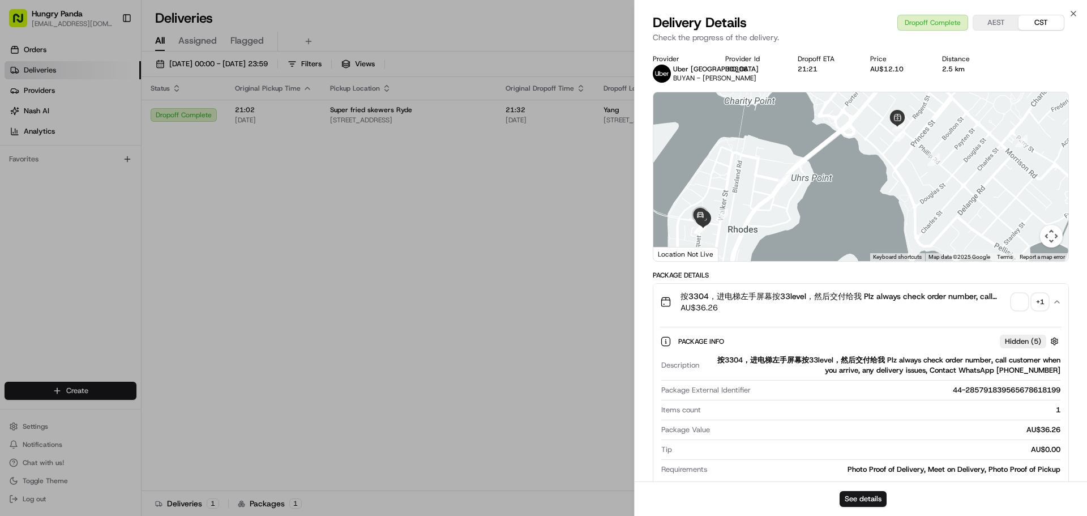
click at [1042, 310] on div "+ 1" at bounding box center [1040, 302] width 16 height 16
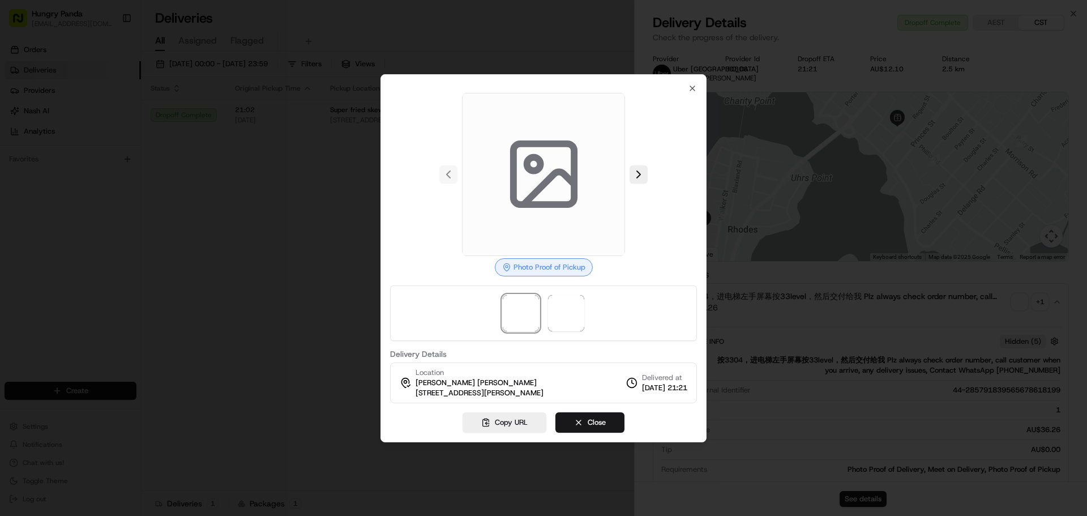
click at [331, 427] on div at bounding box center [543, 258] width 1087 height 516
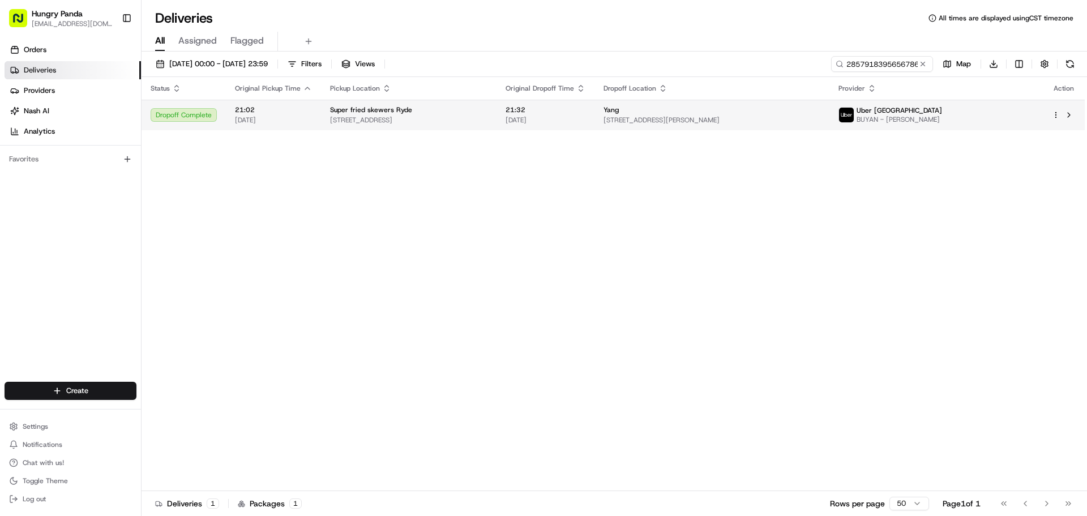
click at [619, 107] on span "Yang" at bounding box center [610, 109] width 15 height 9
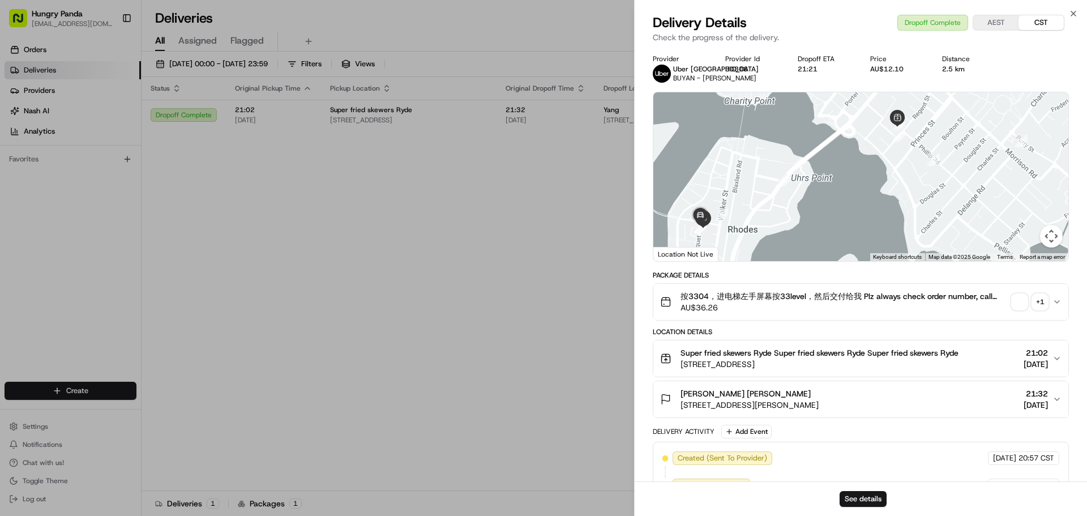
click at [1049, 310] on div "按3304，进电梯左手屏幕按33level，然后交付给我 Plz always check order number, call customer when …" at bounding box center [856, 301] width 392 height 23
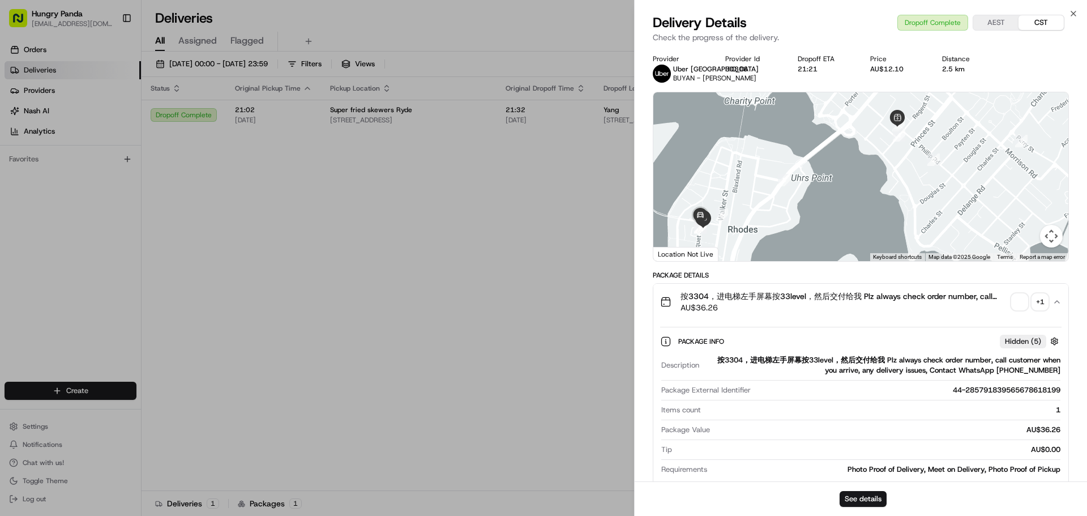
click at [1019, 310] on span "button" at bounding box center [1019, 302] width 16 height 16
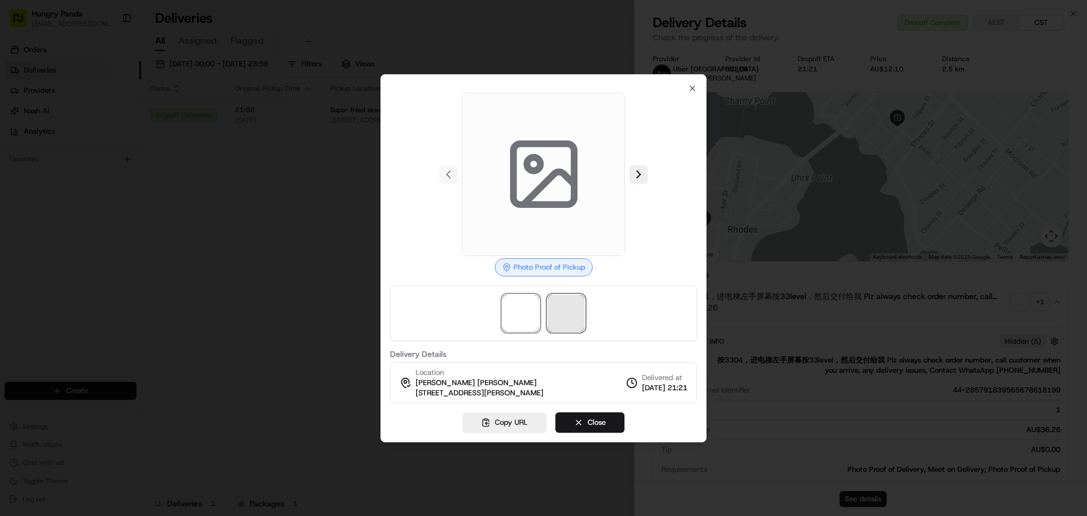
click at [563, 316] on span at bounding box center [566, 313] width 36 height 36
click at [579, 301] on span at bounding box center [566, 313] width 36 height 36
click at [531, 312] on img at bounding box center [521, 313] width 36 height 36
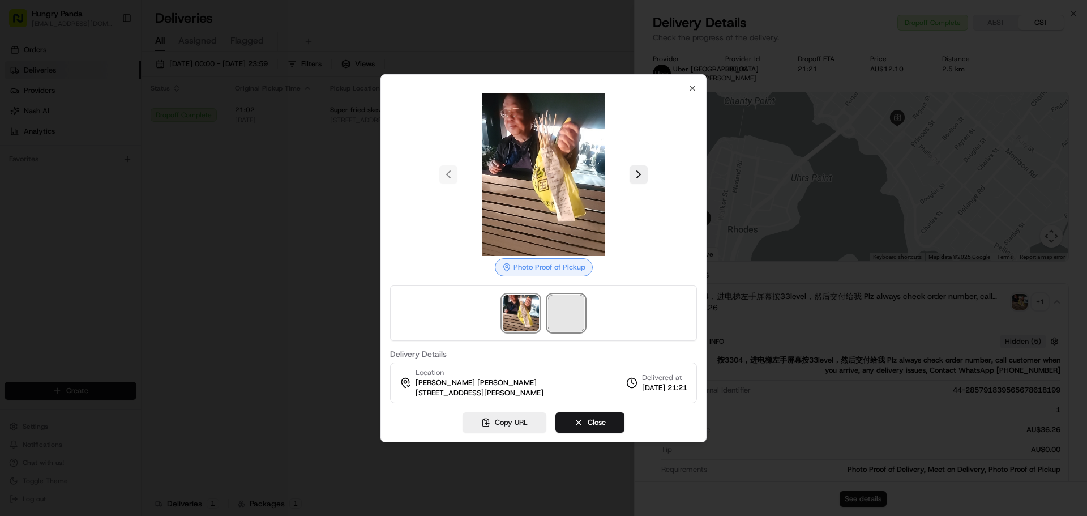
click at [564, 310] on span at bounding box center [566, 313] width 36 height 36
